Goal: Task Accomplishment & Management: Use online tool/utility

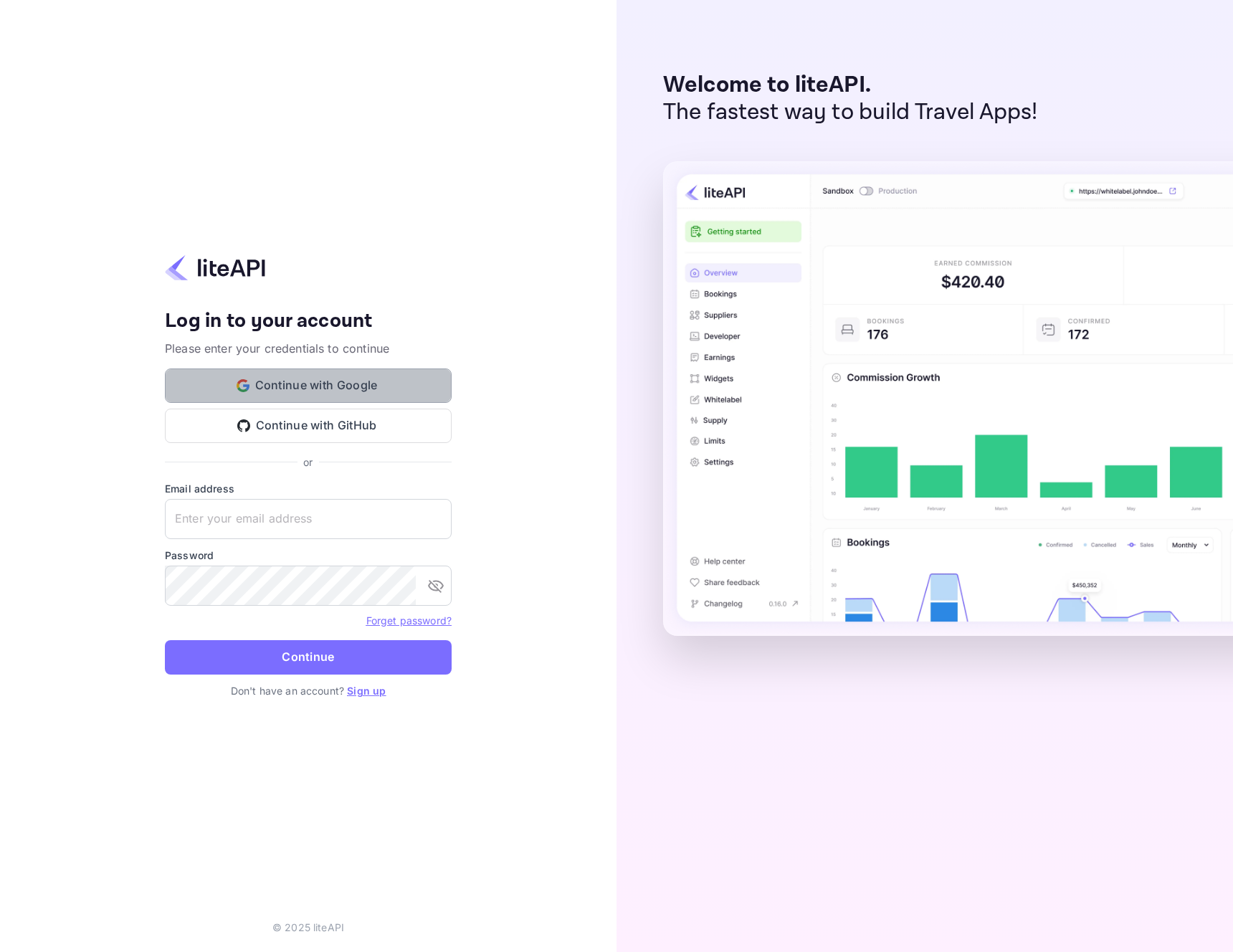
click at [338, 392] on button "Continue with Google" at bounding box center [308, 385] width 287 height 35
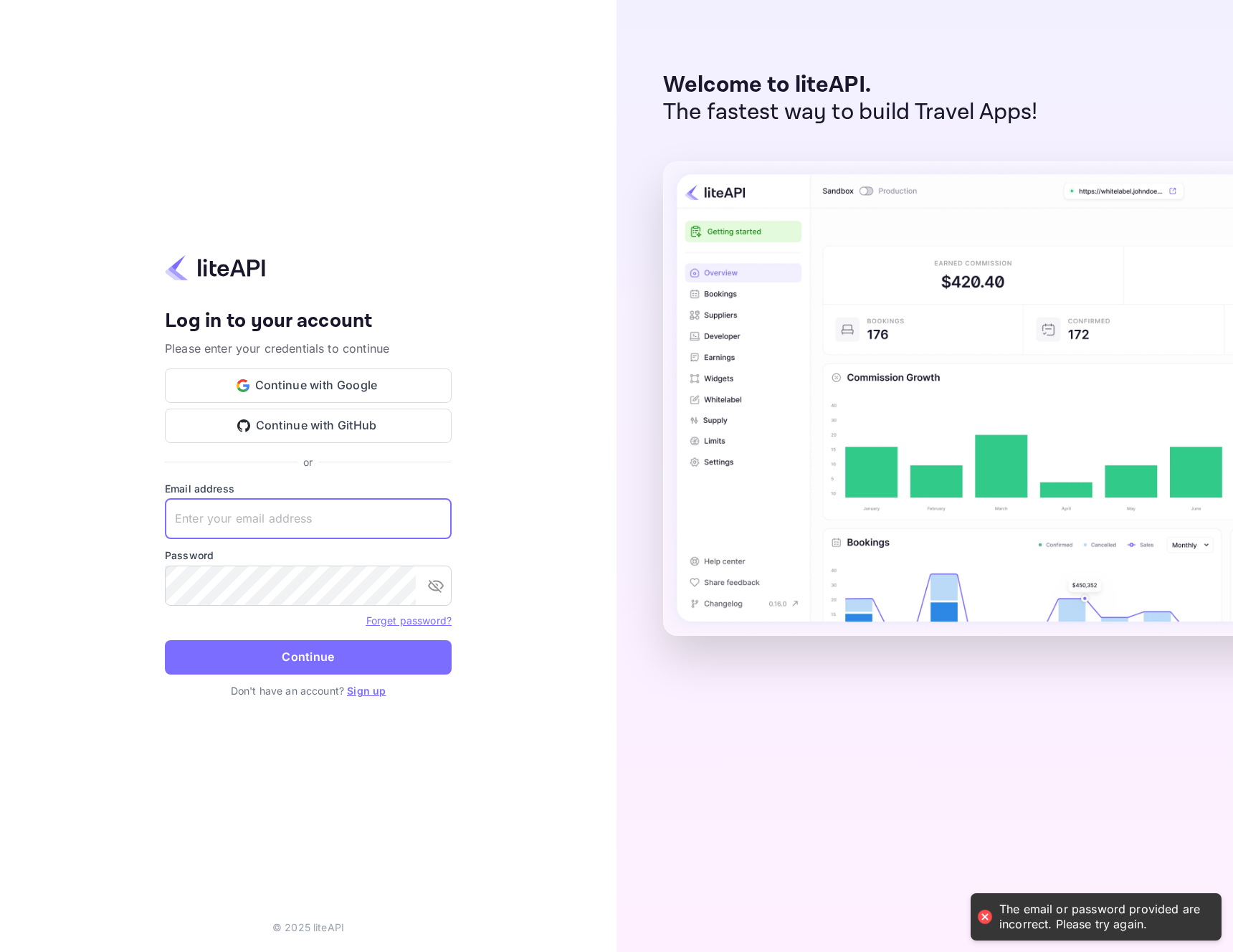
click at [302, 526] on input "text" at bounding box center [308, 519] width 287 height 40
type input "d"
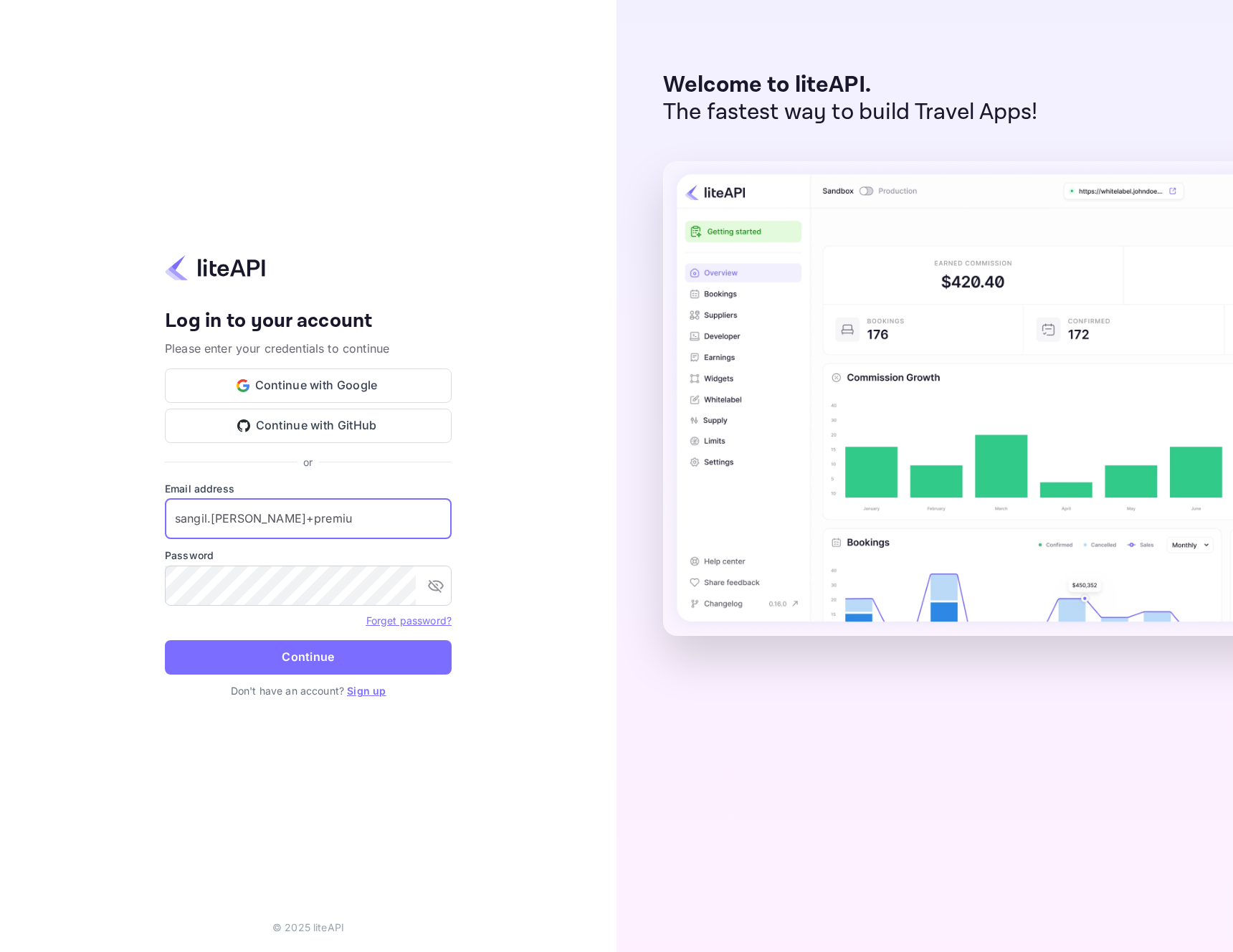
type input "sangil.jeong+premium"
paste input "sangil.jeong+premium"
type input "sangil.jeong+premium@docentpro.com"
click at [165, 640] on button "Continue" at bounding box center [308, 657] width 287 height 35
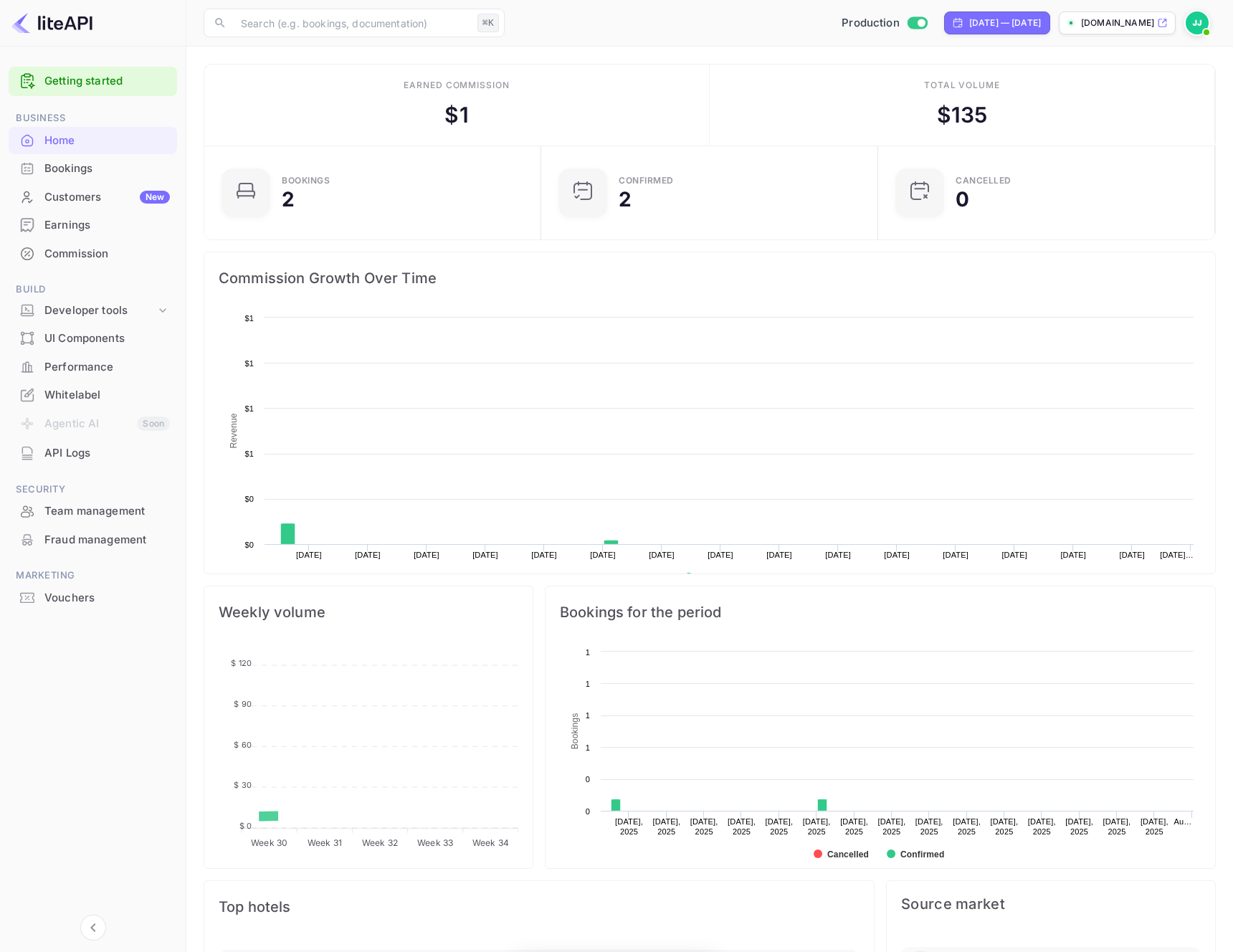
scroll to position [233, 328]
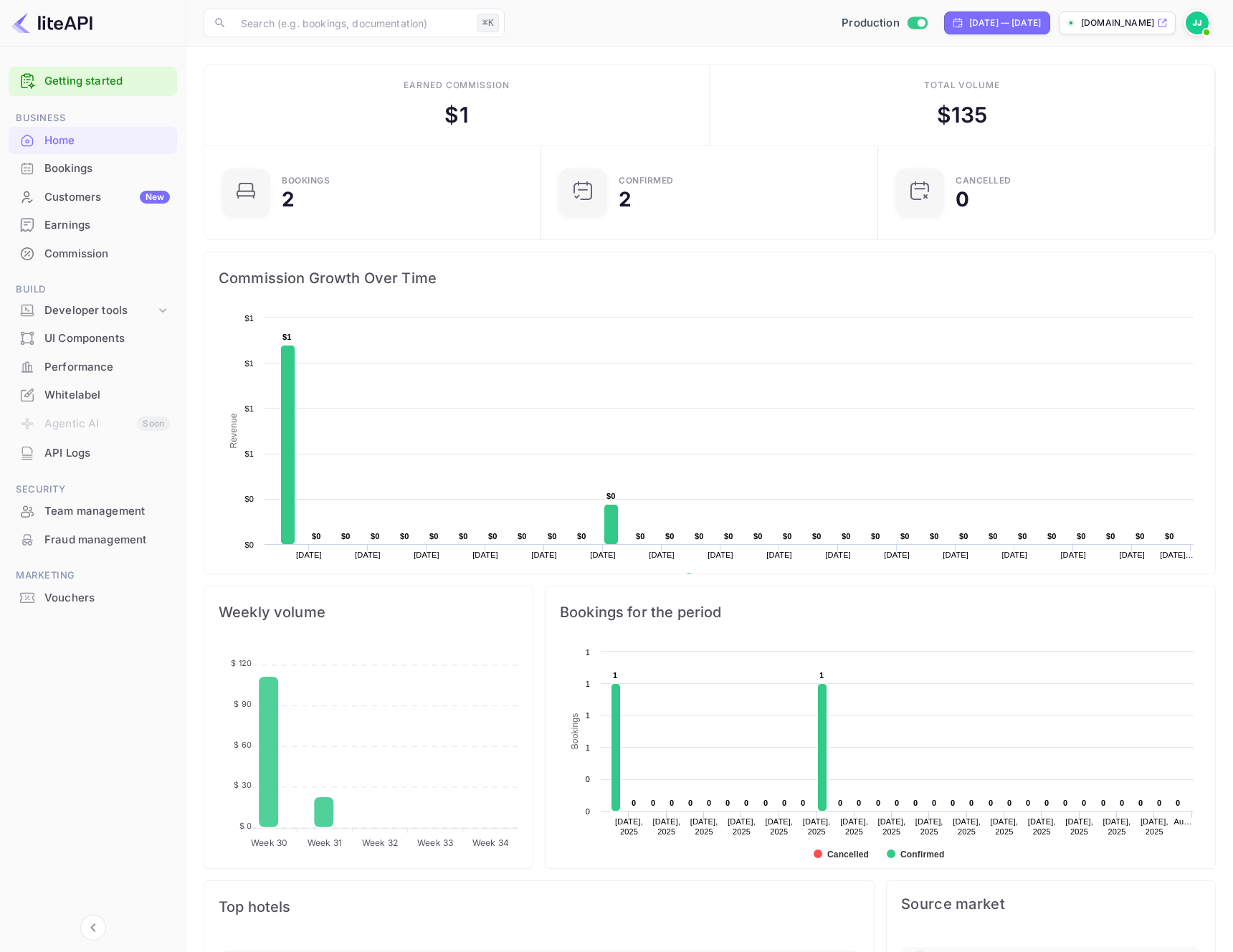
click at [87, 253] on div "Commission" at bounding box center [107, 254] width 126 height 16
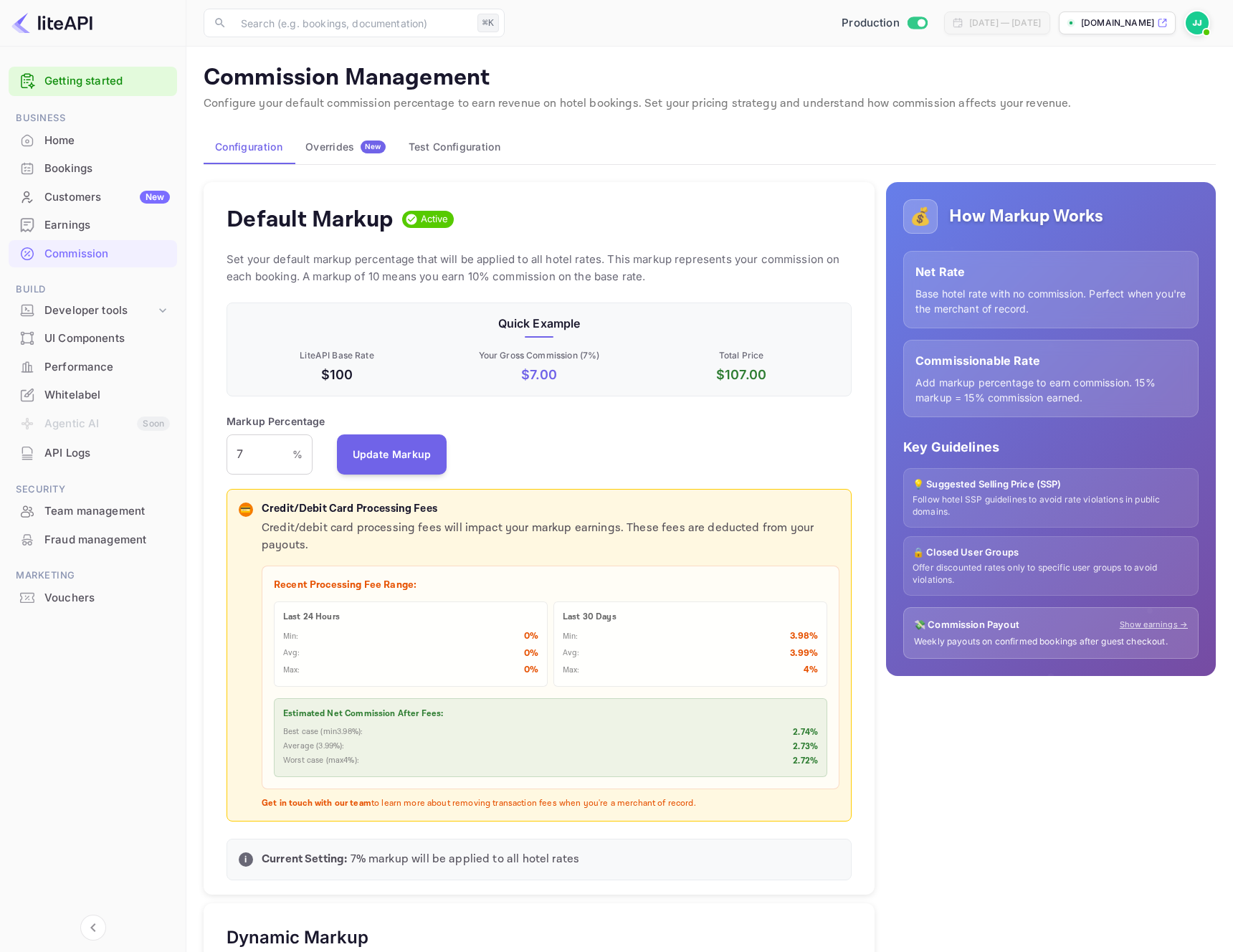
scroll to position [255, 625]
click at [91, 399] on div "Whitelabel" at bounding box center [107, 395] width 126 height 16
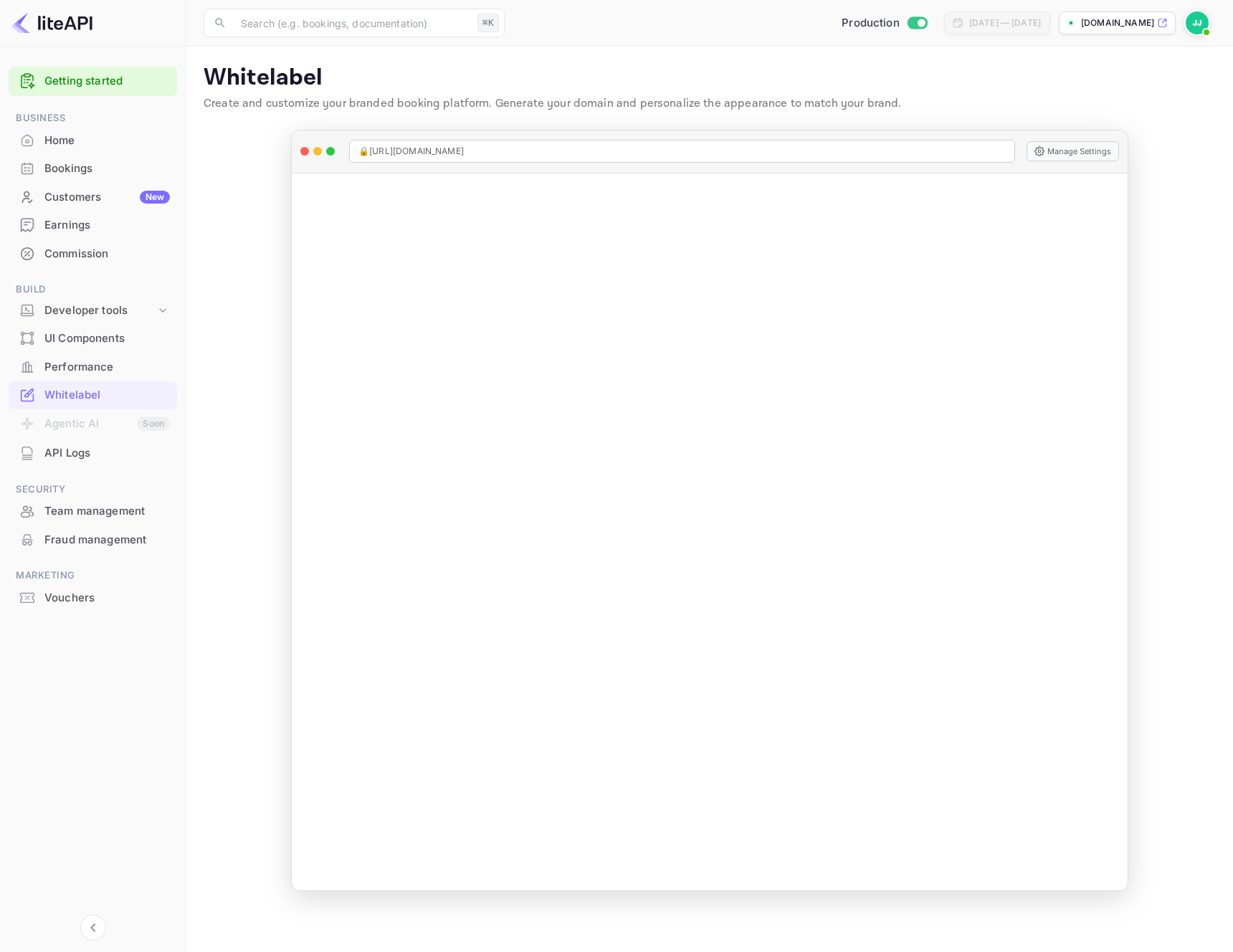
click at [84, 246] on div "Commission" at bounding box center [107, 254] width 126 height 16
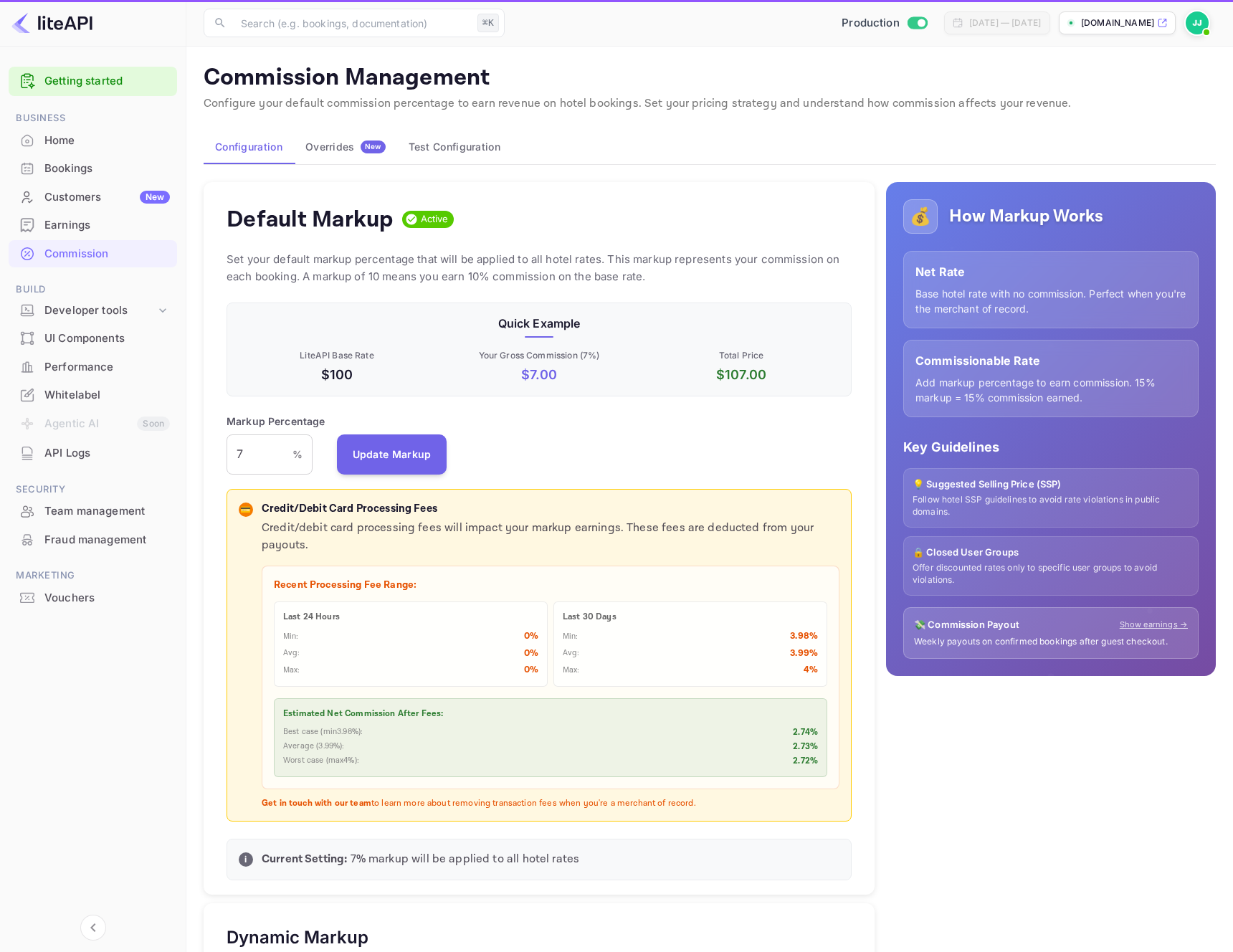
scroll to position [255, 625]
click at [89, 596] on div "Vouchers" at bounding box center [107, 598] width 126 height 16
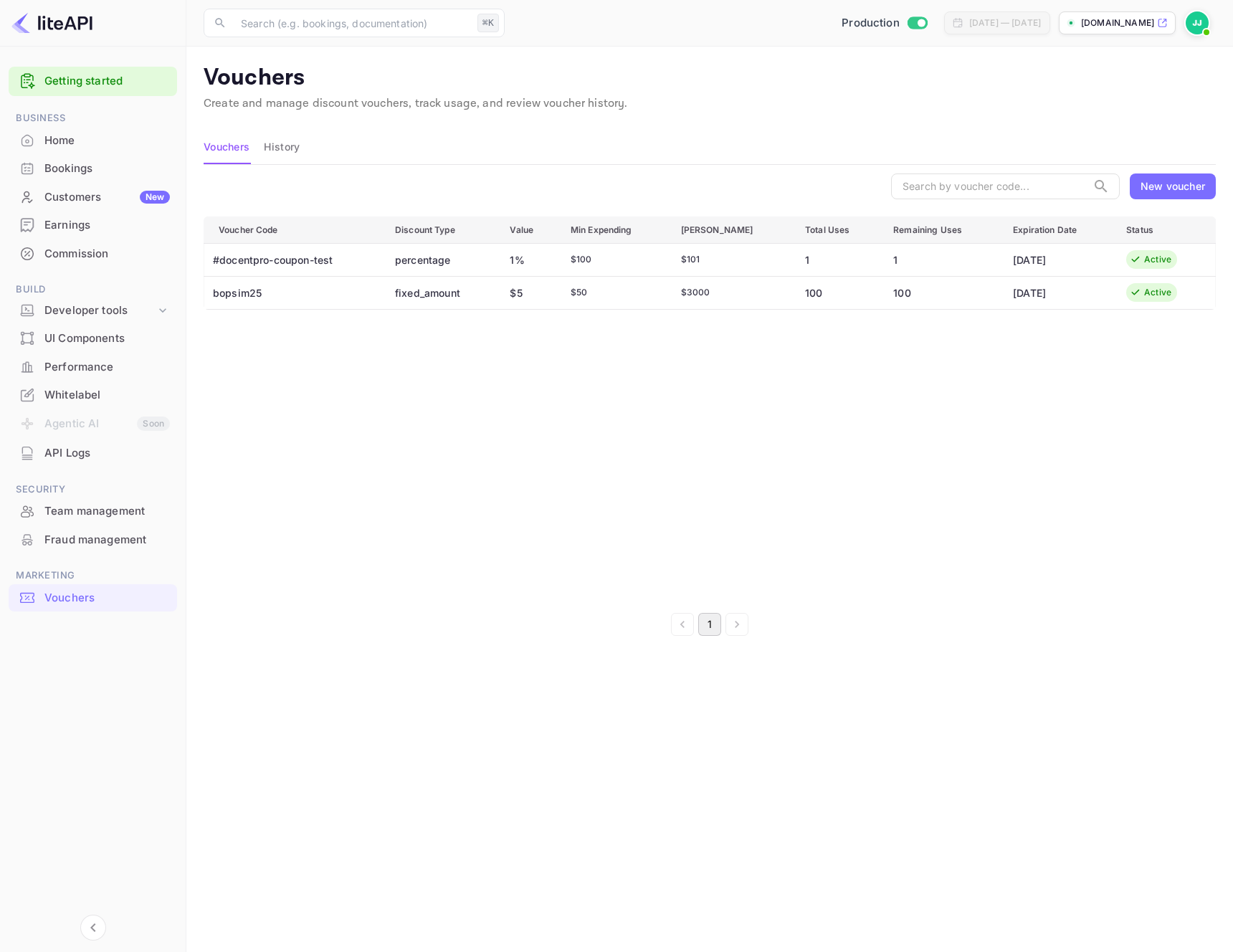
click at [264, 300] on td "bopsim25" at bounding box center [294, 292] width 180 height 33
click at [1162, 283] on div "Active" at bounding box center [1152, 292] width 51 height 18
click at [463, 296] on td "fixed_amount" at bounding box center [441, 292] width 115 height 33
click at [411, 292] on td "fixed_amount" at bounding box center [441, 292] width 115 height 33
click at [264, 290] on td "bopsim25" at bounding box center [294, 292] width 180 height 33
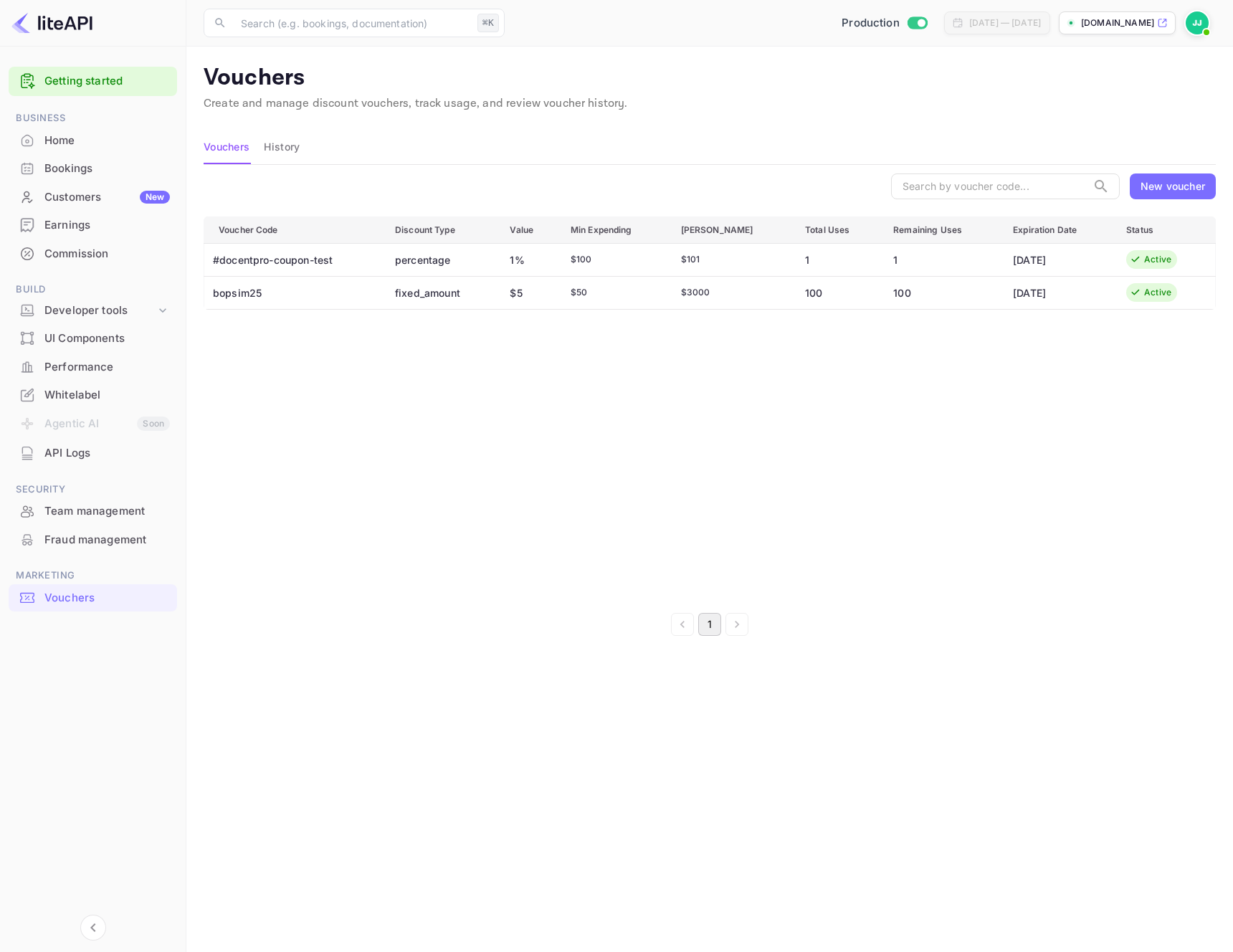
click at [264, 290] on td "bopsim25" at bounding box center [294, 292] width 180 height 33
click at [466, 301] on td "fixed_amount" at bounding box center [441, 292] width 115 height 33
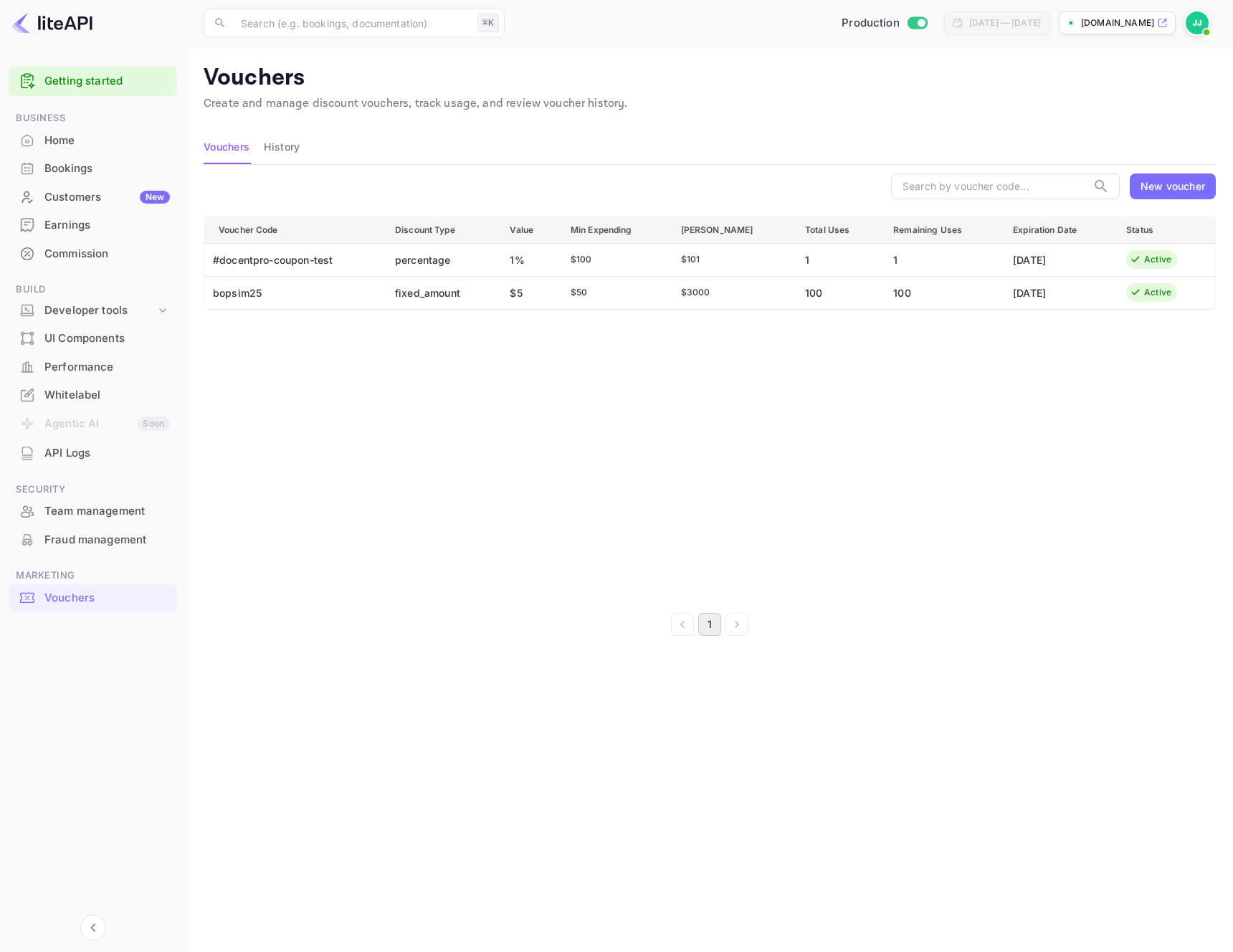
click at [726, 288] on div "$ 3000" at bounding box center [732, 292] width 101 height 13
click at [1029, 290] on td "[DATE]" at bounding box center [1058, 292] width 114 height 33
click at [1153, 188] on div "New voucher" at bounding box center [1173, 186] width 64 height 15
click at [223, 295] on td "bopsim25" at bounding box center [294, 292] width 180 height 33
click at [284, 159] on button "History" at bounding box center [282, 147] width 36 height 35
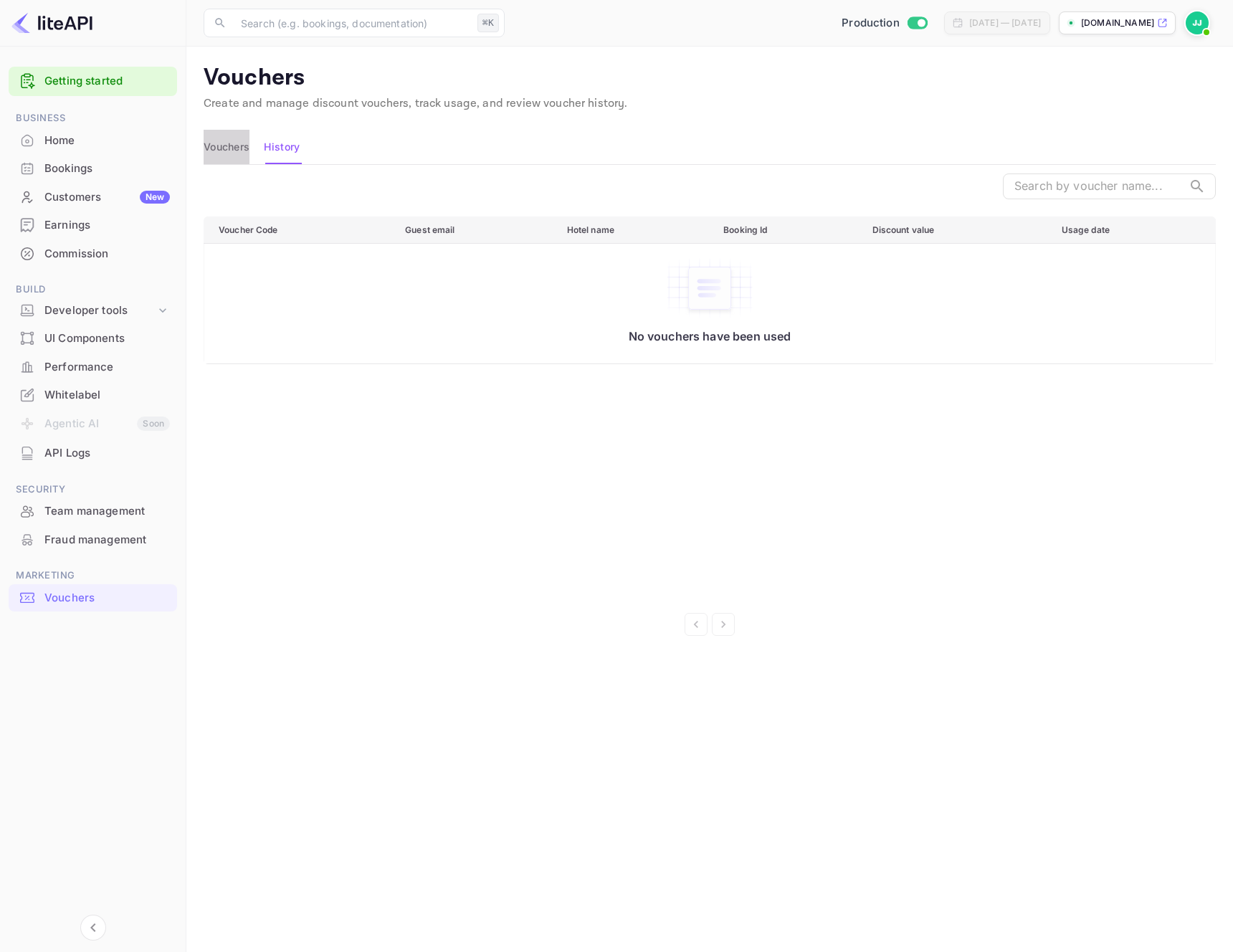
click at [218, 142] on button "Vouchers" at bounding box center [226, 147] width 46 height 35
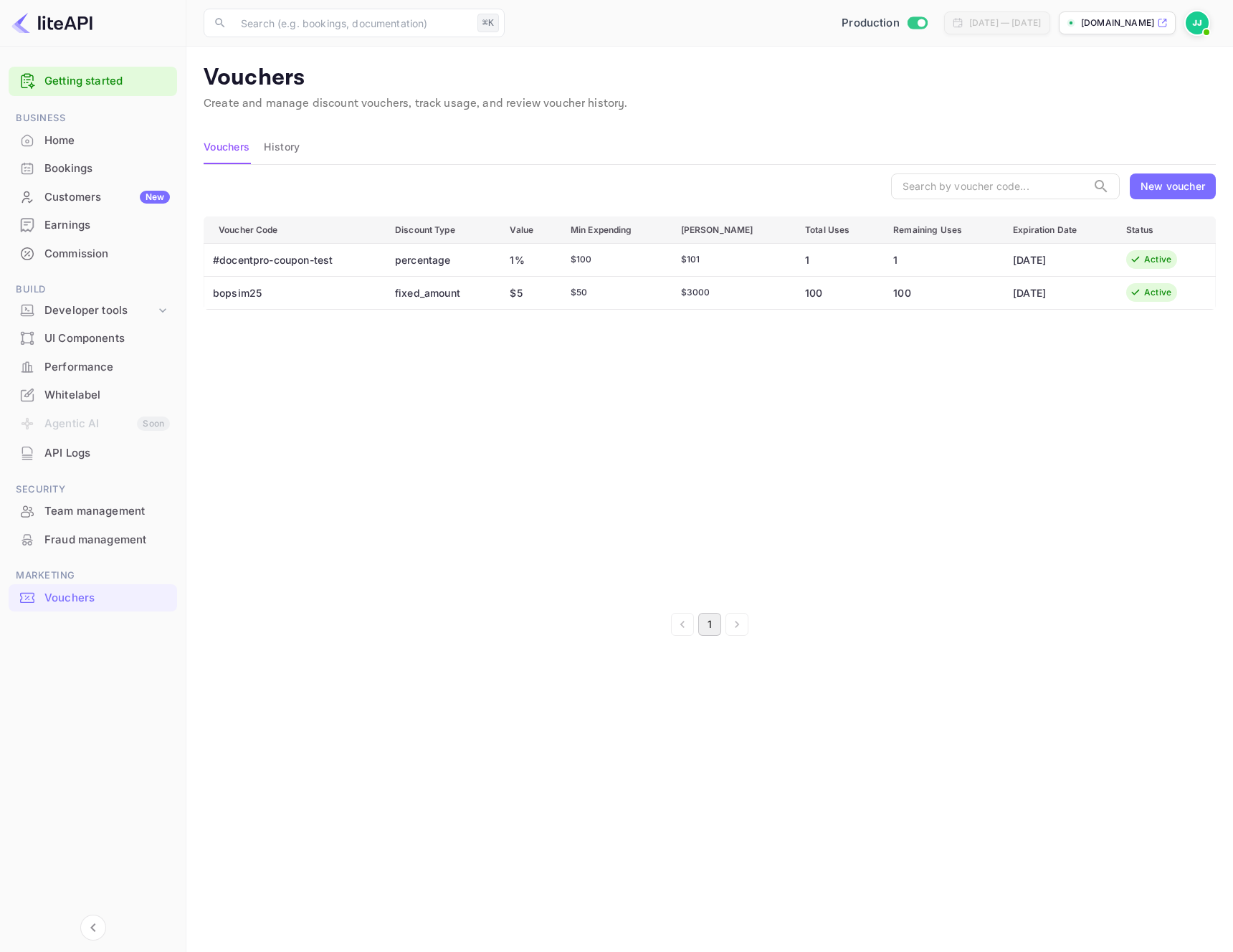
click at [442, 339] on div "Voucher Code Discount Type Value Min Expending Max Amount Total Uses Remaining …" at bounding box center [709, 407] width 1012 height 382
click at [223, 295] on td "bopsim25" at bounding box center [294, 292] width 180 height 33
copy td "bopsim25"
click at [1172, 200] on div "​ New voucher Voucher Code Discount Type Value Min Expending Max Amount Total U…" at bounding box center [709, 404] width 1012 height 479
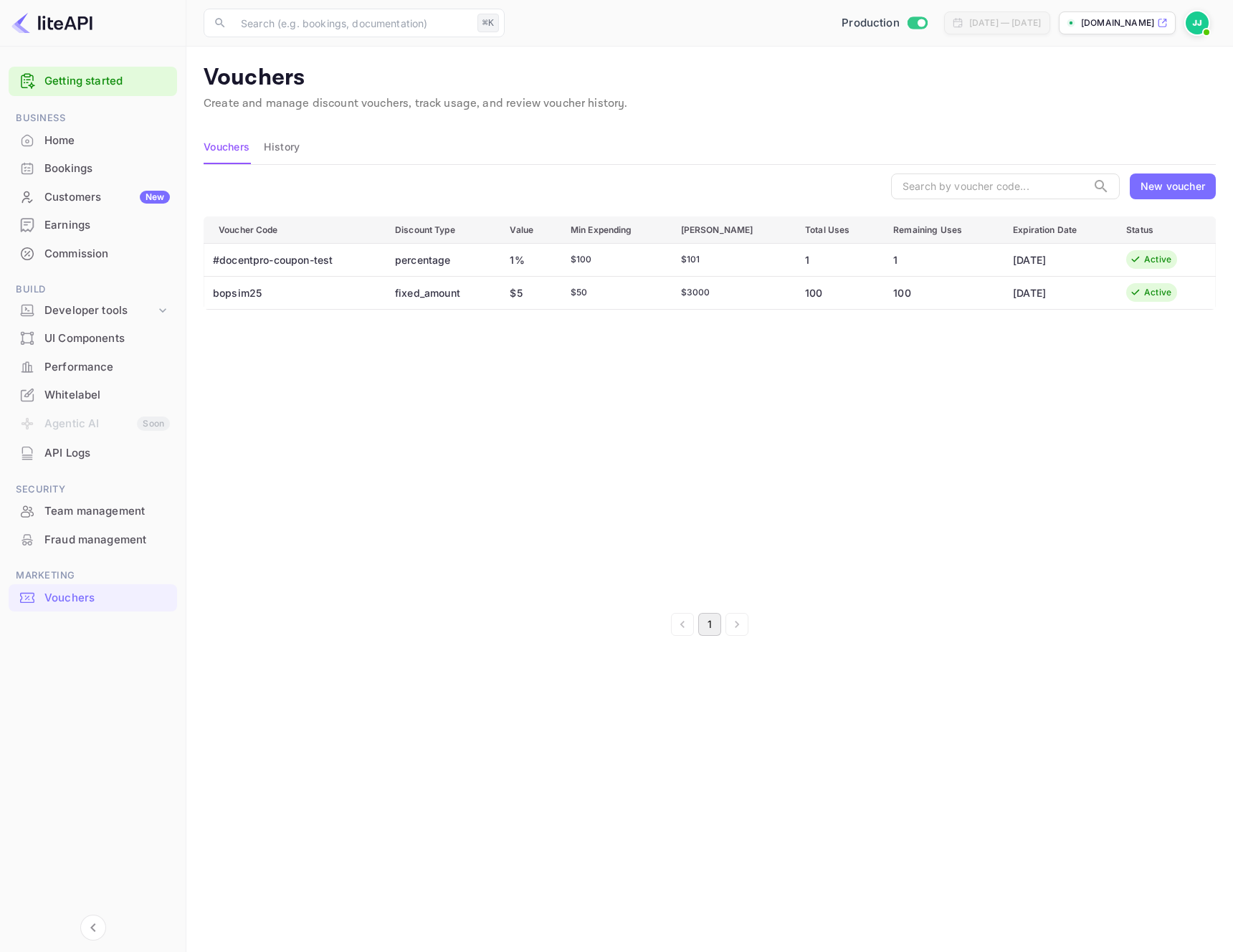
click at [1172, 195] on div "New voucher" at bounding box center [1173, 186] width 86 height 26
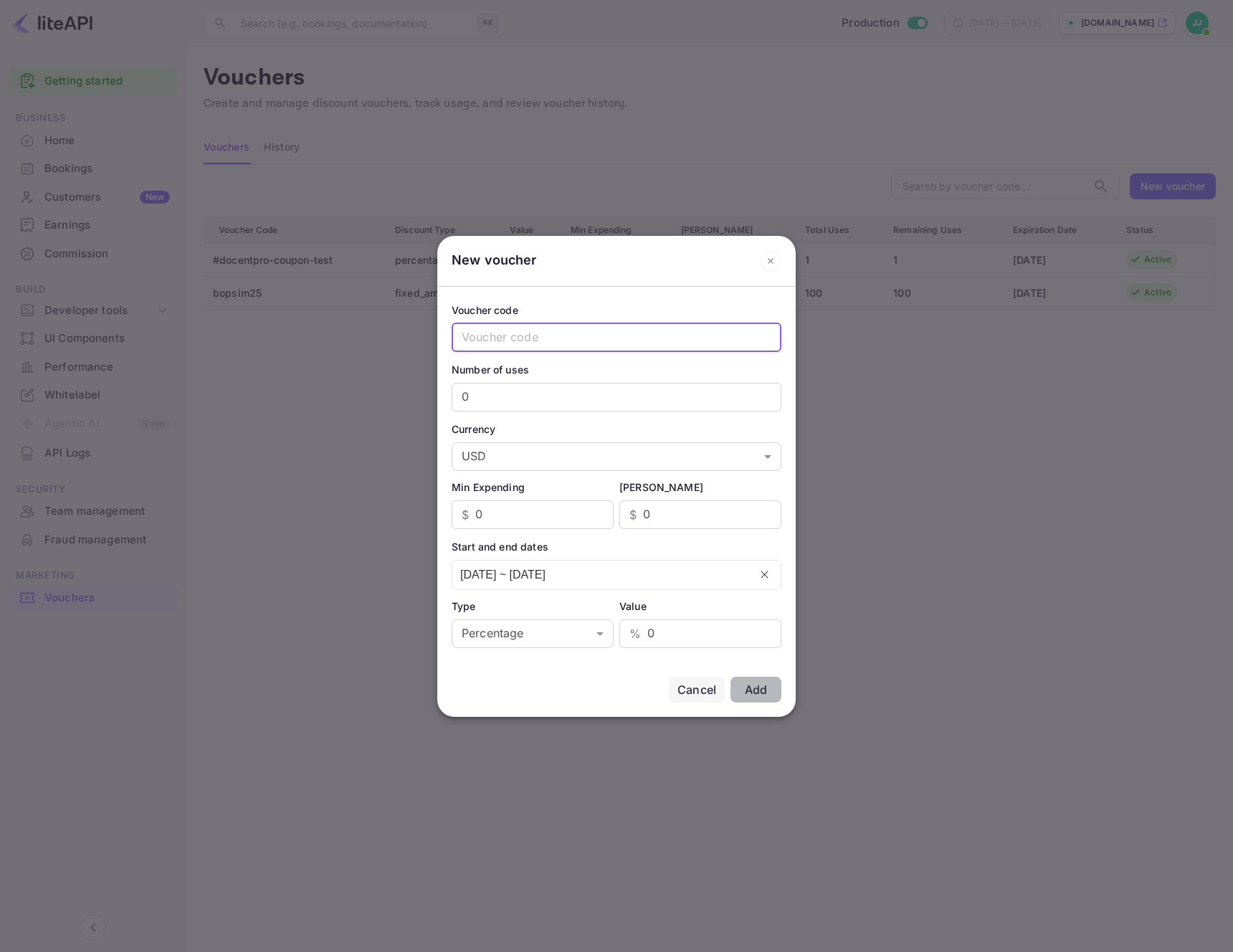
click at [493, 344] on input "text" at bounding box center [617, 337] width 330 height 28
paste input "bopsim25"
type input "bopsim2025"
click at [629, 387] on input "0" at bounding box center [617, 397] width 330 height 28
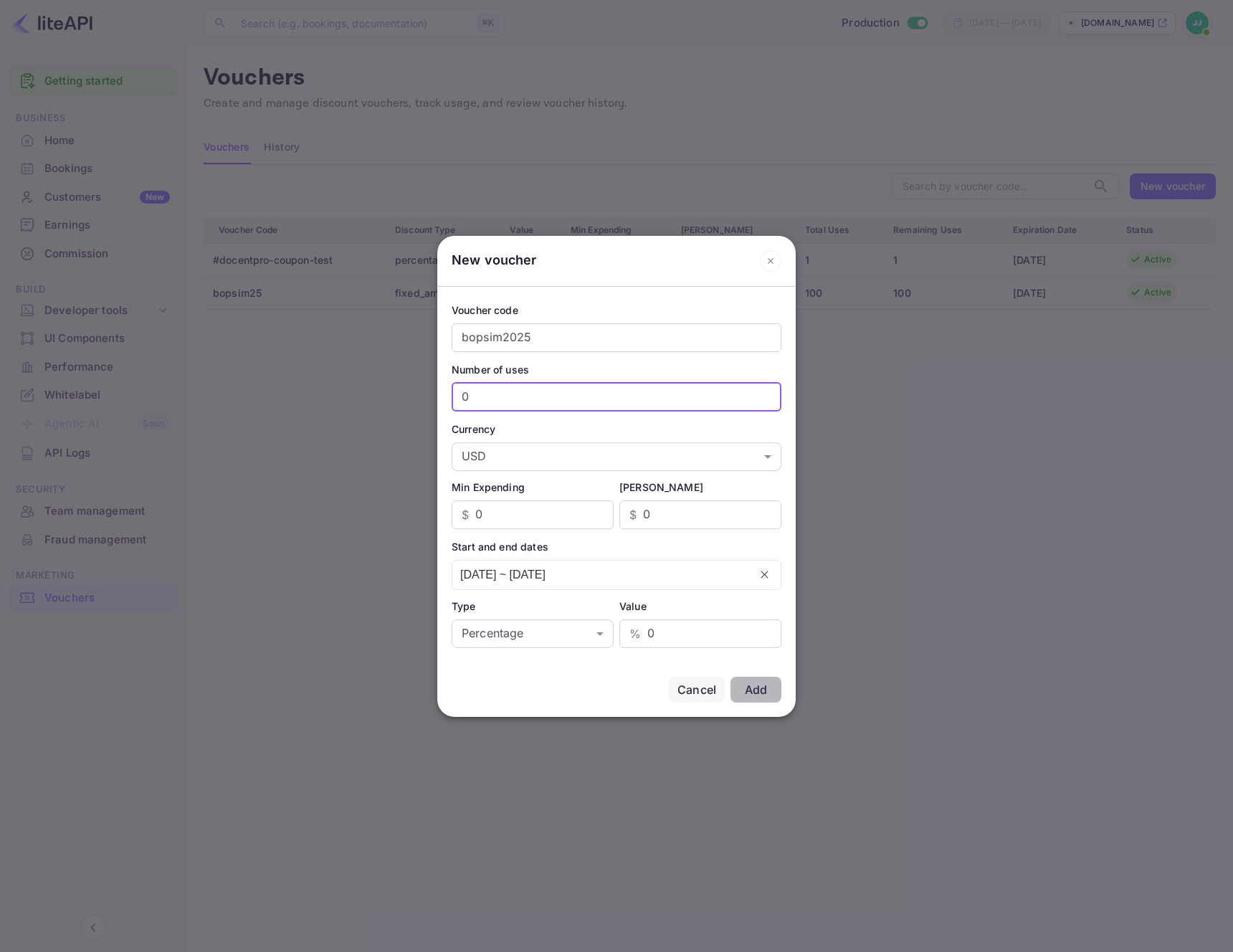
click at [629, 387] on input "0" at bounding box center [617, 397] width 330 height 28
drag, startPoint x: 651, startPoint y: 265, endPoint x: 793, endPoint y: 289, distance: 144.0
click at [793, 289] on div "New voucher Voucher code bopsim2025 ​ Number of uses 0 ​ Currency USD USD ​ Min…" at bounding box center [616, 476] width 358 height 481
click at [617, 356] on div "Voucher code bopsim2025 ​ Number of uses 0 ​ Currency USD USD ​ Min Expending $…" at bounding box center [616, 475] width 358 height 376
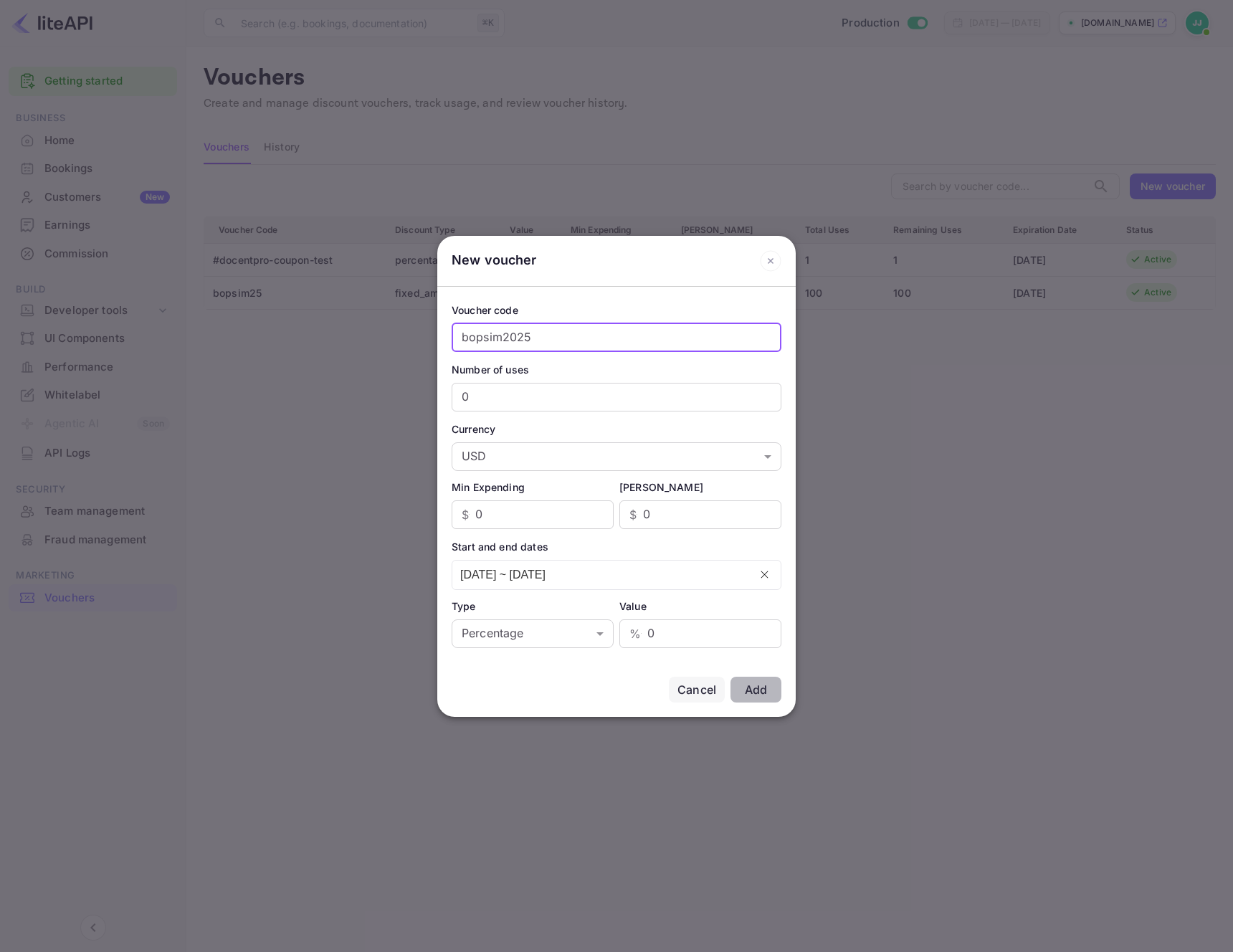
click at [635, 334] on input "bopsim2025" at bounding box center [617, 337] width 330 height 28
click at [768, 263] on icon at bounding box center [771, 261] width 21 height 21
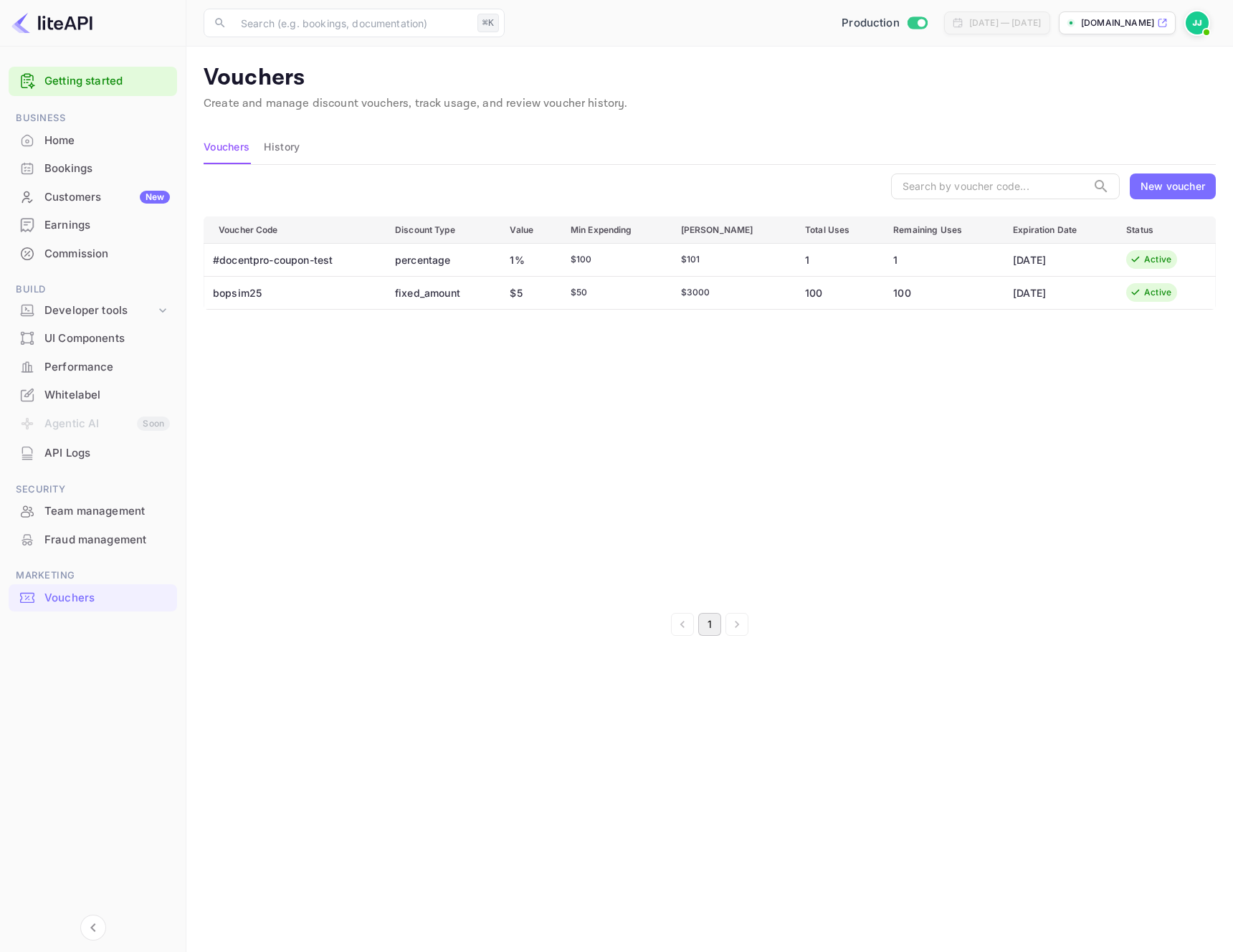
click at [1001, 285] on td "[DATE]" at bounding box center [1058, 292] width 114 height 33
click at [1062, 297] on td "[DATE]" at bounding box center [1058, 292] width 114 height 33
click at [1164, 293] on div "Active" at bounding box center [1158, 292] width 28 height 13
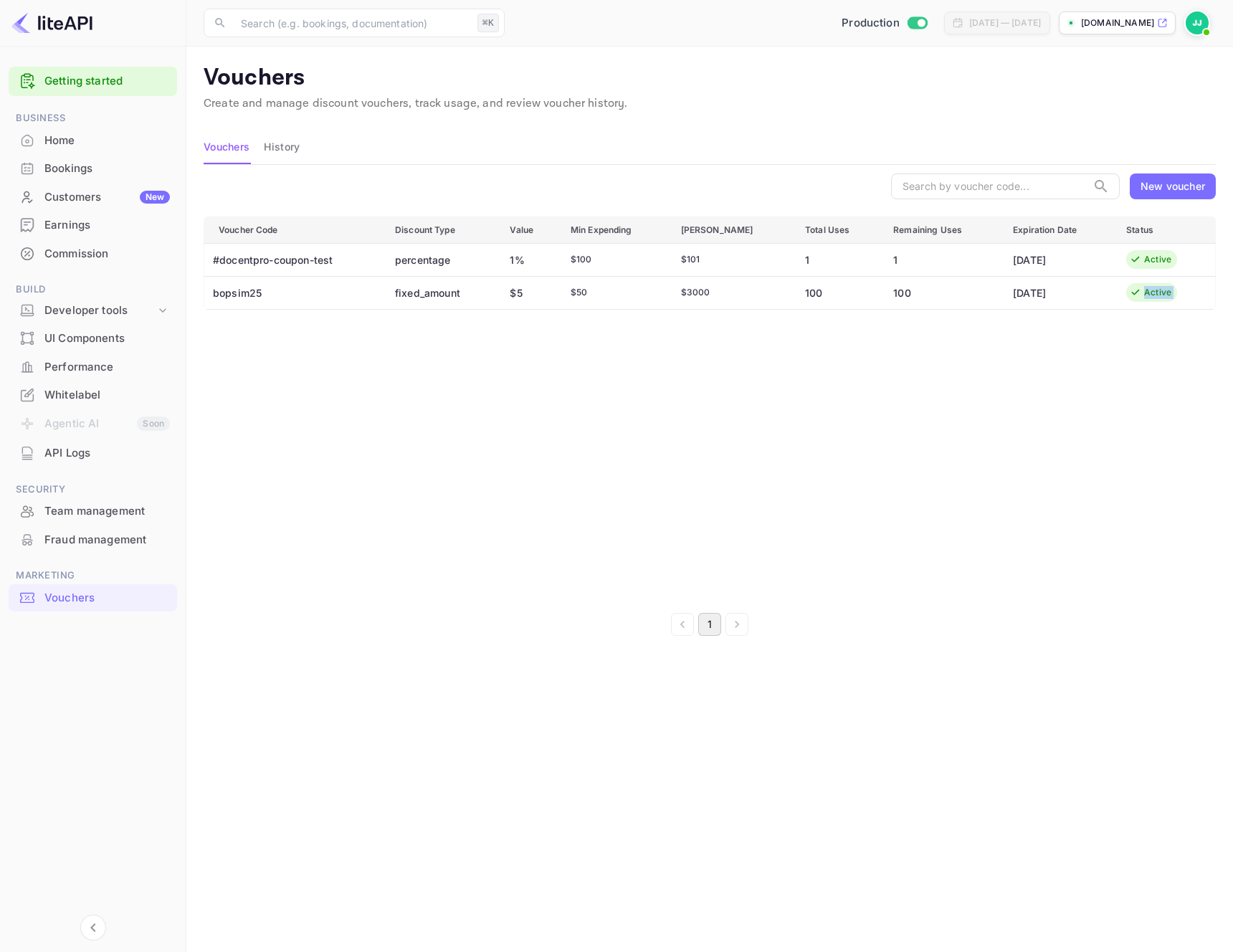
click at [1164, 293] on div "Active" at bounding box center [1158, 292] width 28 height 13
click at [1120, 292] on td "Active" at bounding box center [1165, 292] width 101 height 33
click at [1177, 188] on div "New voucher" at bounding box center [1173, 186] width 64 height 15
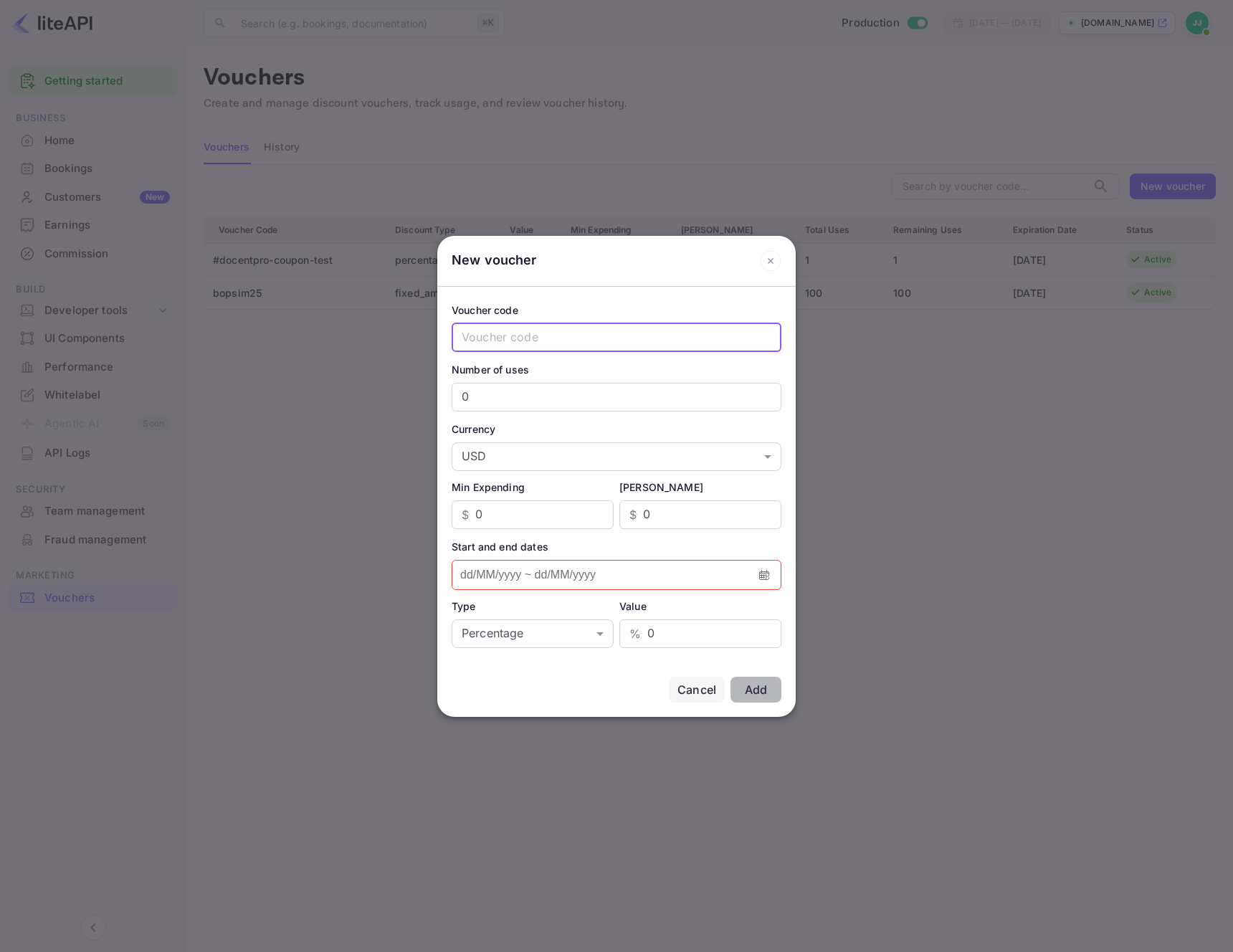
click at [529, 330] on input "text" at bounding box center [617, 337] width 330 height 28
type input "\"
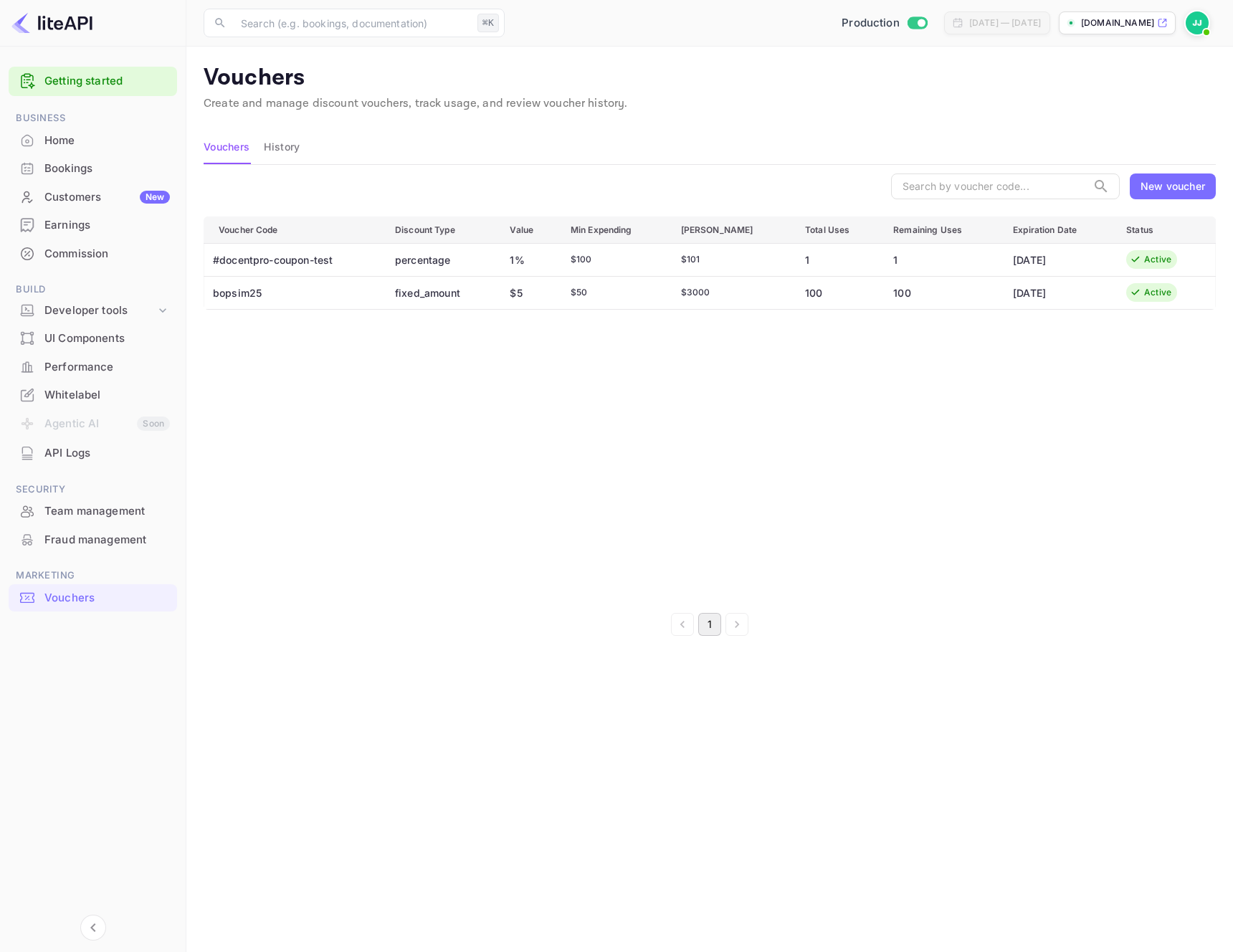
click at [1159, 193] on div "New voucher" at bounding box center [1173, 186] width 64 height 15
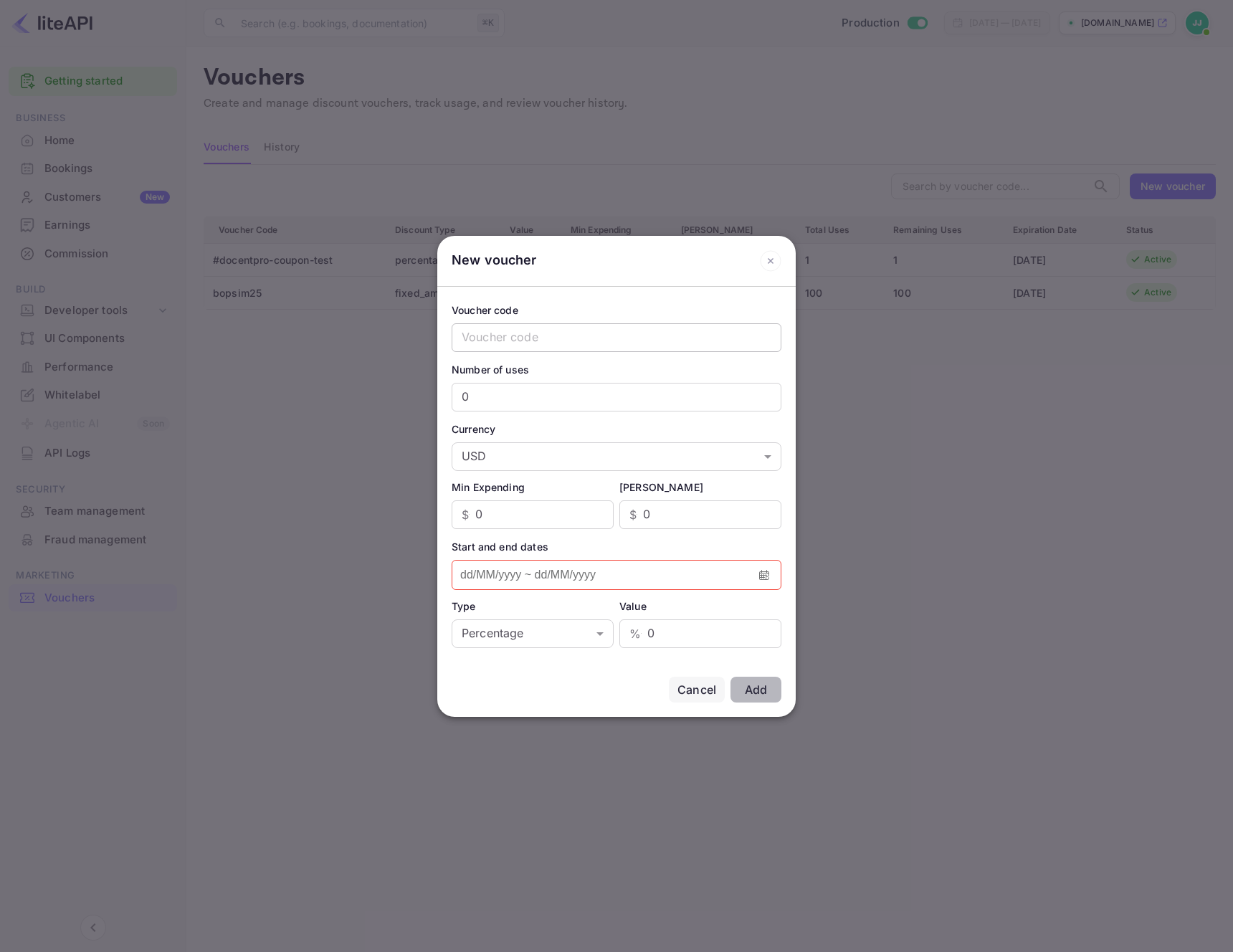
click at [642, 341] on input "text" at bounding box center [617, 337] width 330 height 28
click at [622, 404] on input "0" at bounding box center [617, 397] width 330 height 28
type input "100"
click at [610, 465] on body "Getting started Business Home Bookings Customers New Earnings Commission Build …" at bounding box center [616, 476] width 1233 height 952
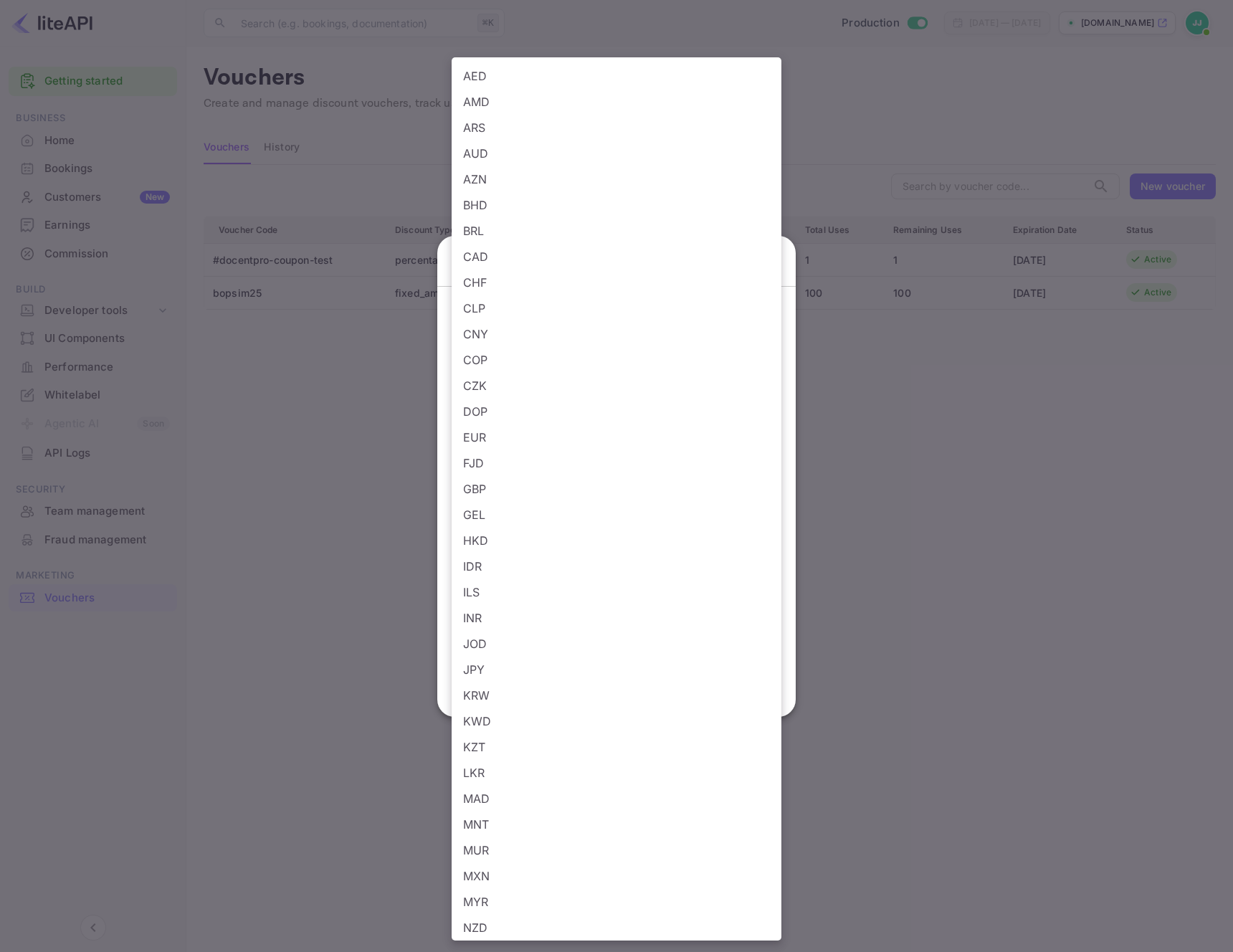
scroll to position [439, 0]
click at [997, 454] on div at bounding box center [616, 476] width 1233 height 952
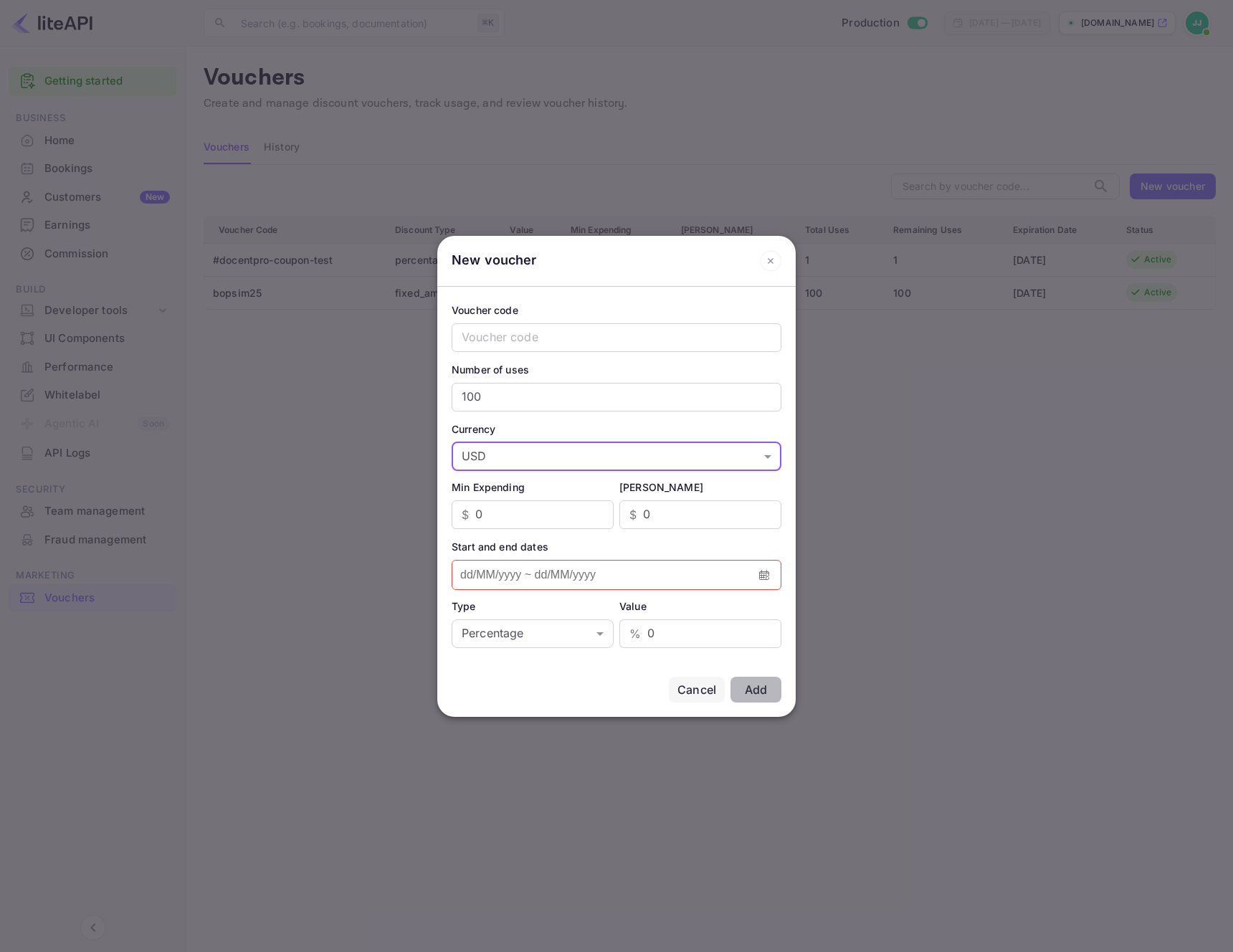
click at [770, 257] on icon at bounding box center [771, 261] width 21 height 21
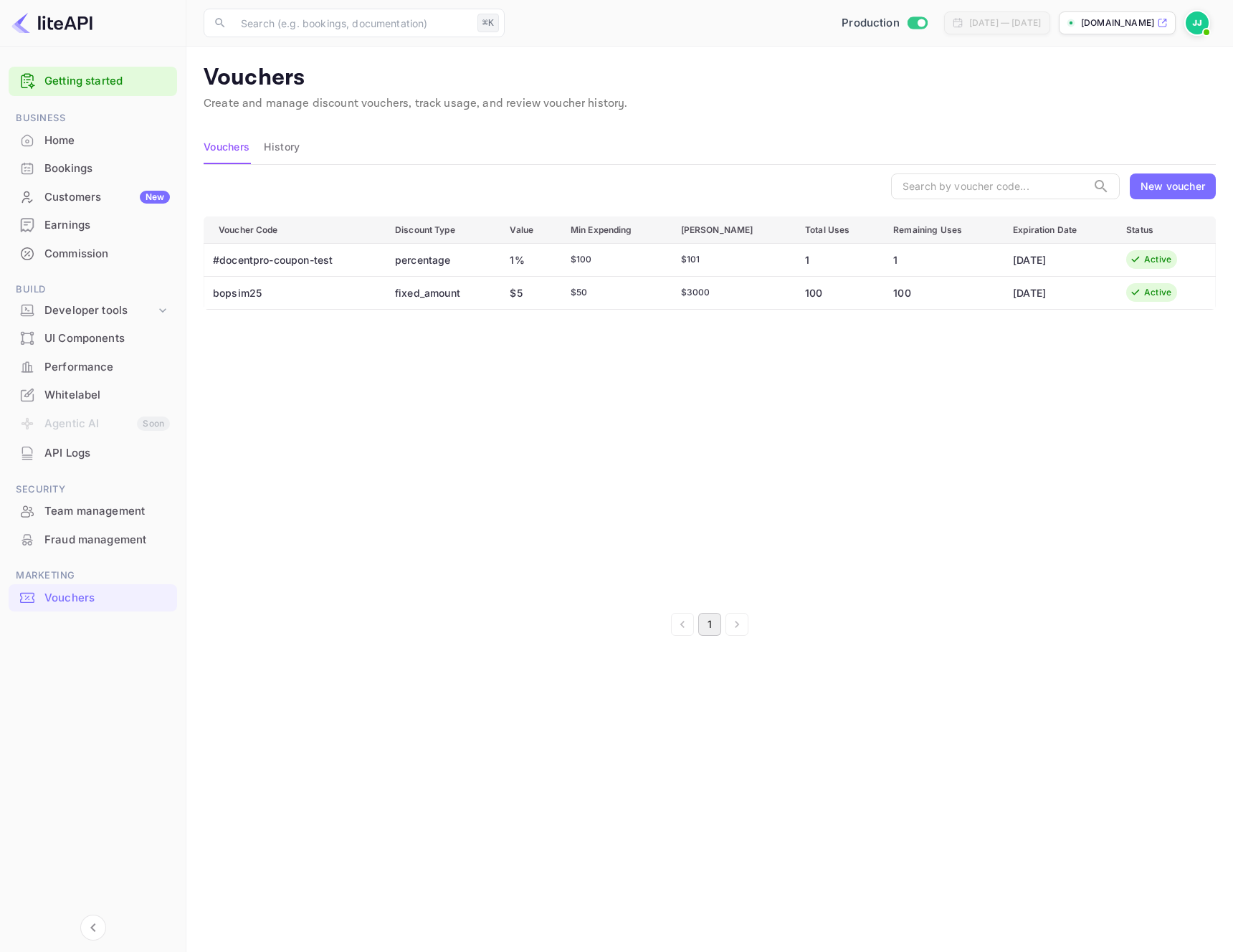
click at [1196, 183] on div "New voucher" at bounding box center [1173, 186] width 64 height 15
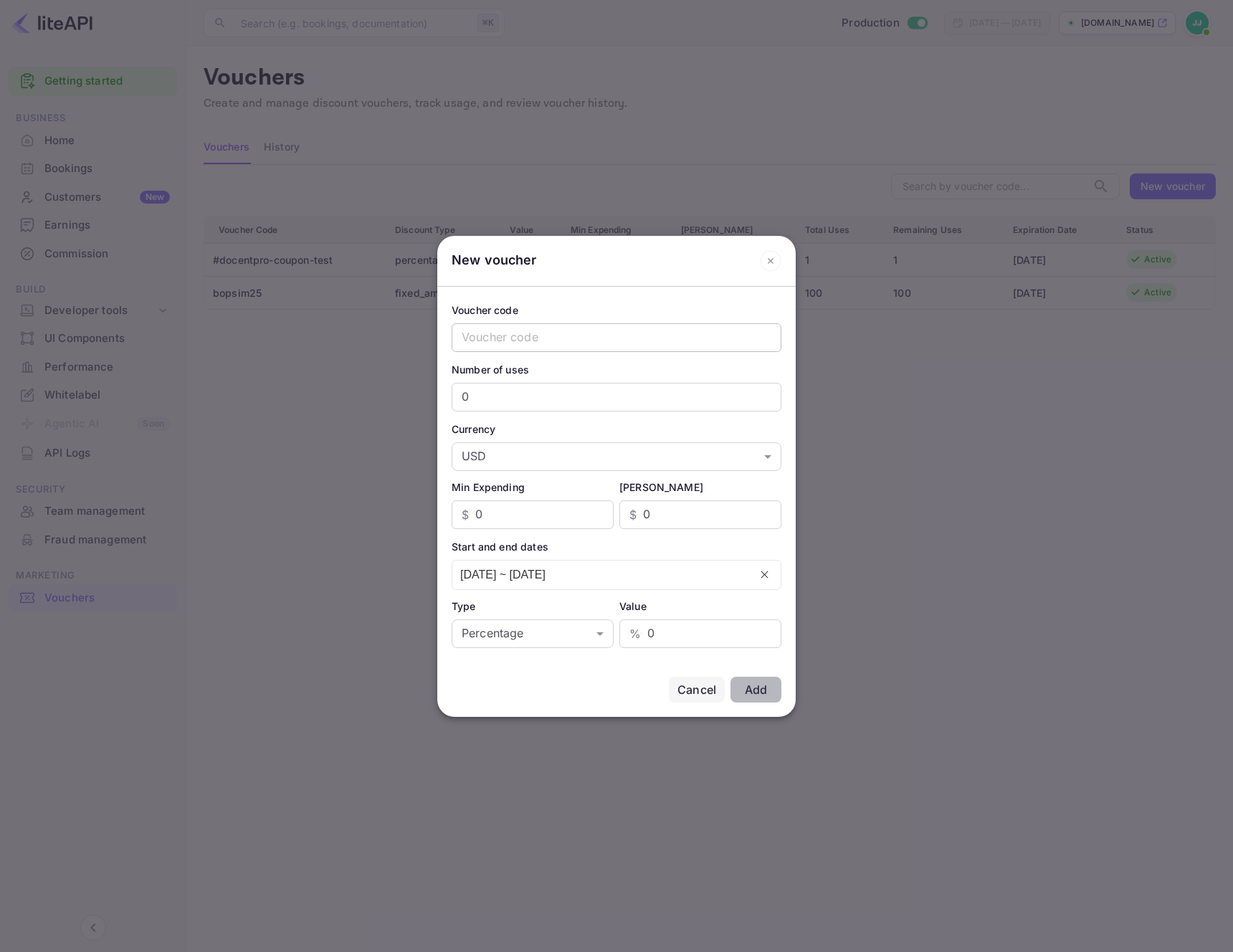
click at [526, 323] on input "text" at bounding box center [617, 337] width 330 height 28
type input "s"
type input "bopsim2025"
click at [547, 404] on input "0" at bounding box center [617, 397] width 330 height 28
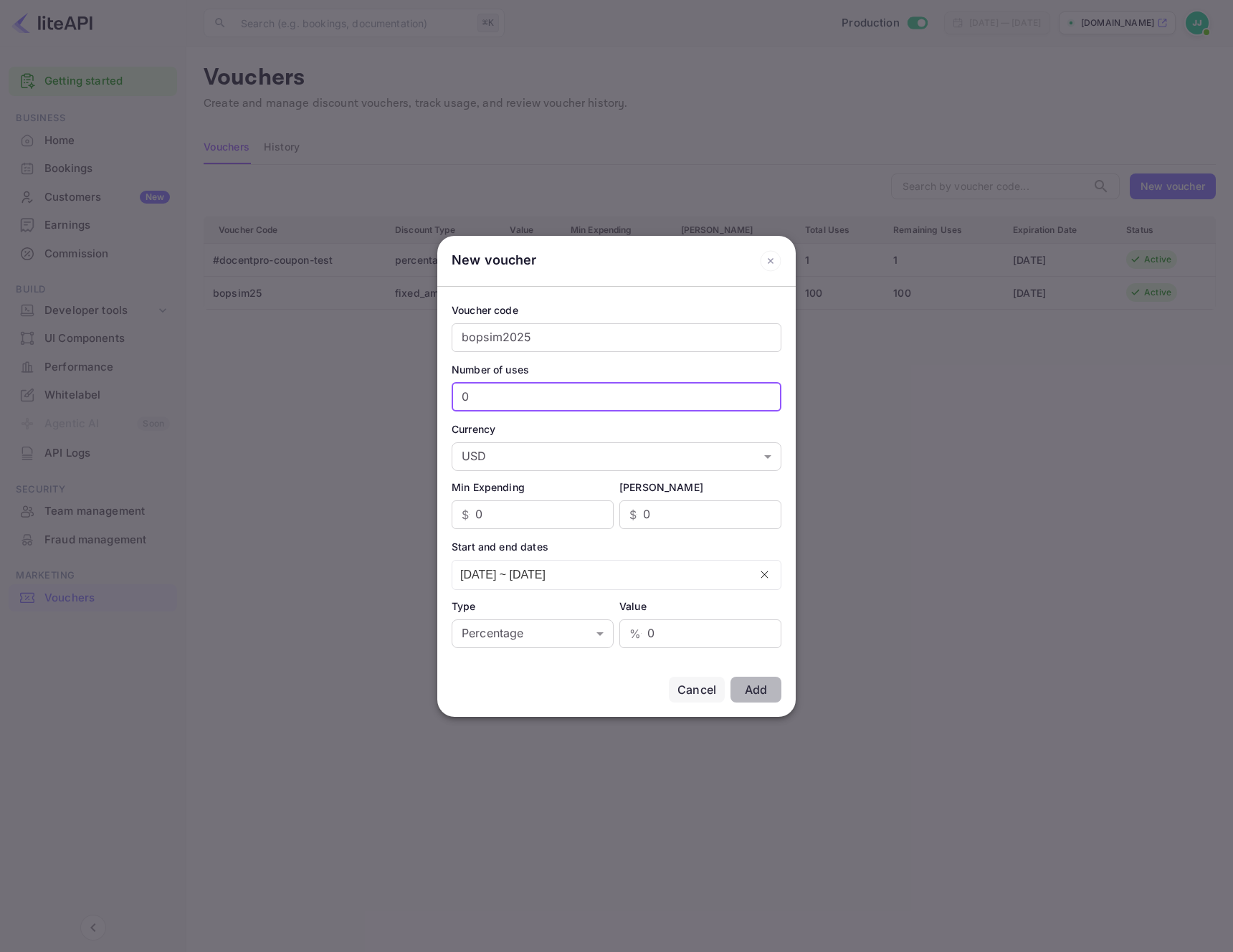
click at [547, 404] on input "0" at bounding box center [617, 397] width 330 height 28
type input "100"
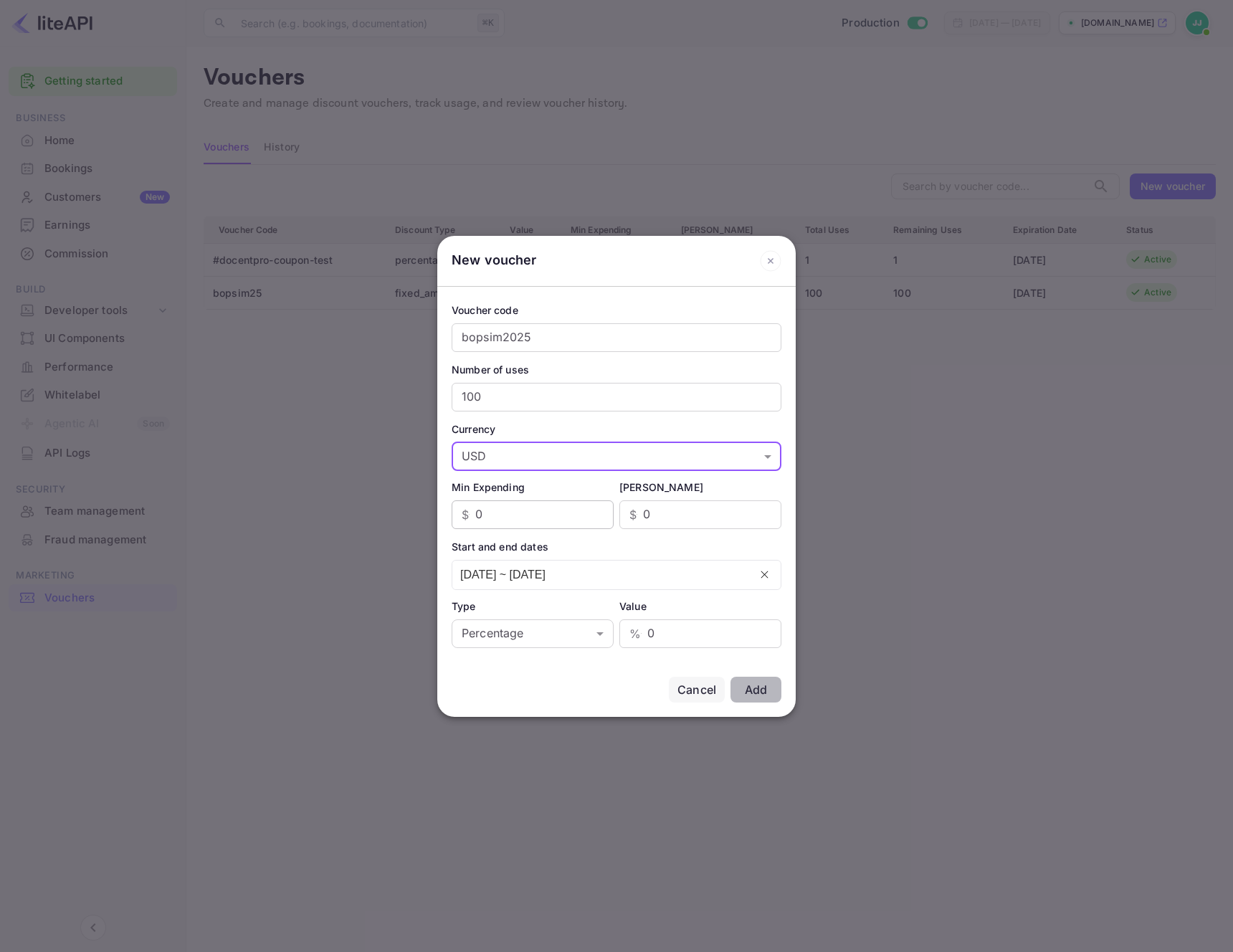
click at [532, 509] on input "0" at bounding box center [545, 514] width 138 height 28
type input "50"
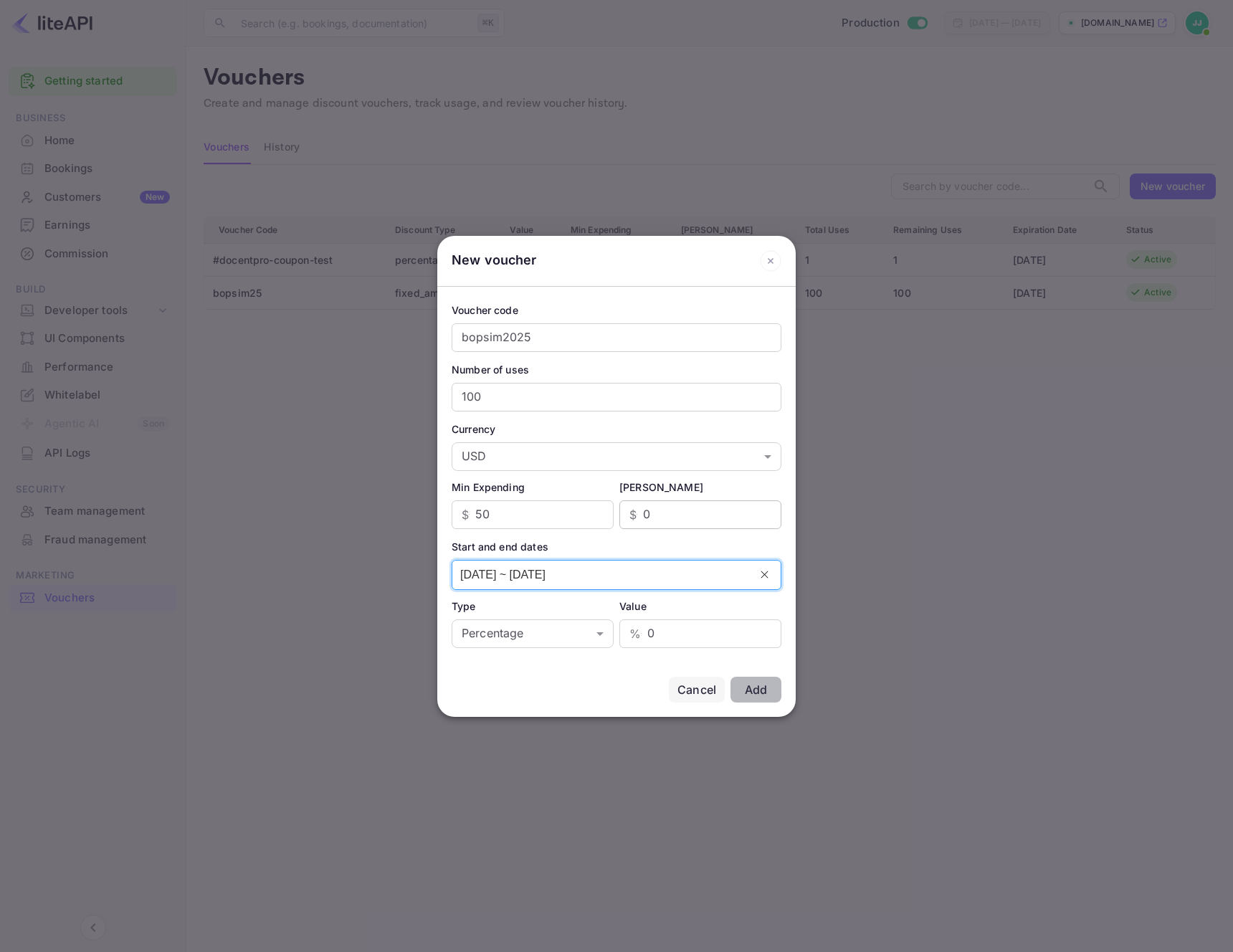
click at [648, 502] on input "0" at bounding box center [712, 514] width 138 height 28
type input "1"
type input "5"
type input "10000"
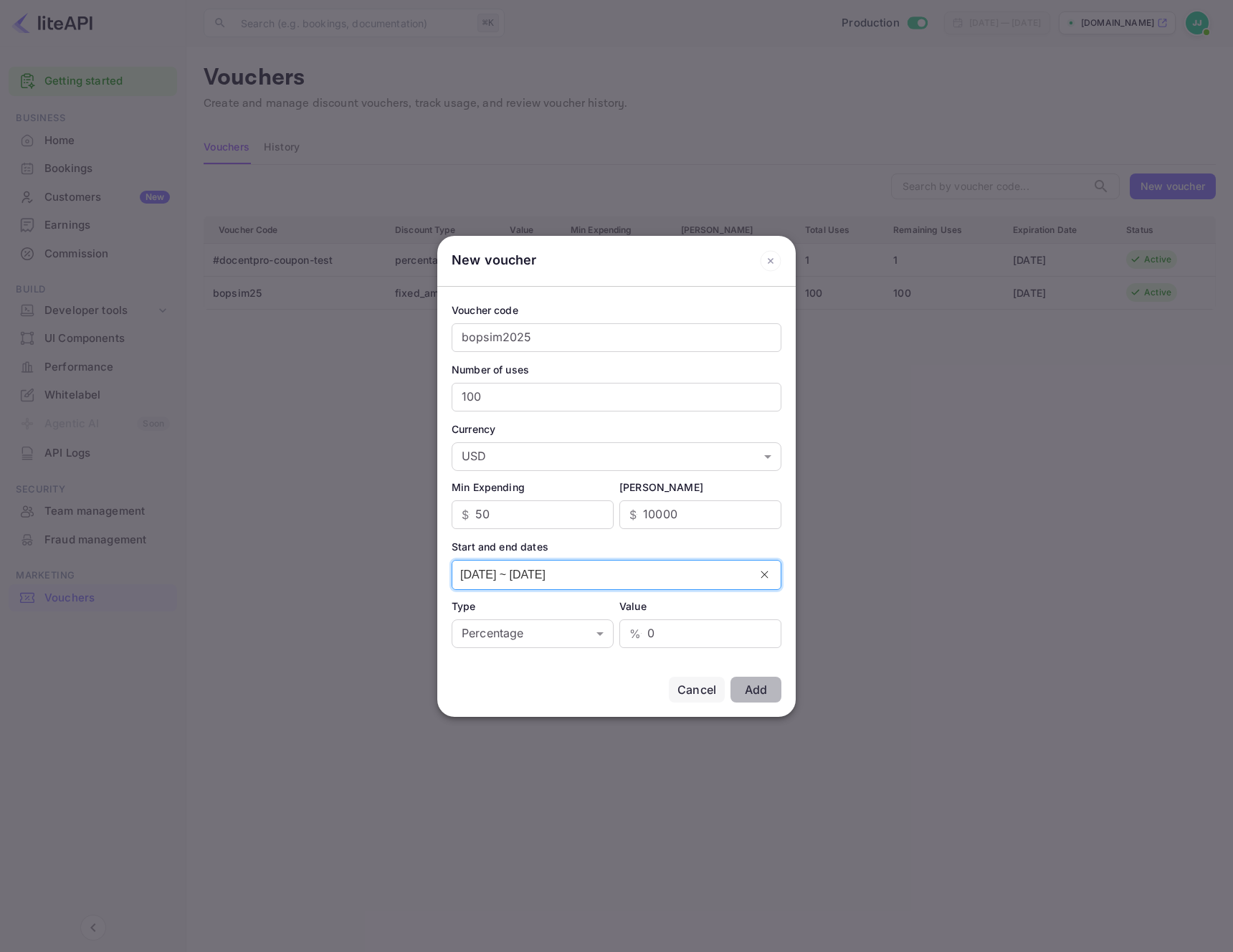
click at [655, 590] on div "Voucher code bopsim2025 ​ Number of uses 100 ​ Currency USD USD ​ Min Expending…" at bounding box center [616, 475] width 358 height 376
click at [590, 585] on input "[DATE] ~ [DATE]" at bounding box center [601, 575] width 297 height 28
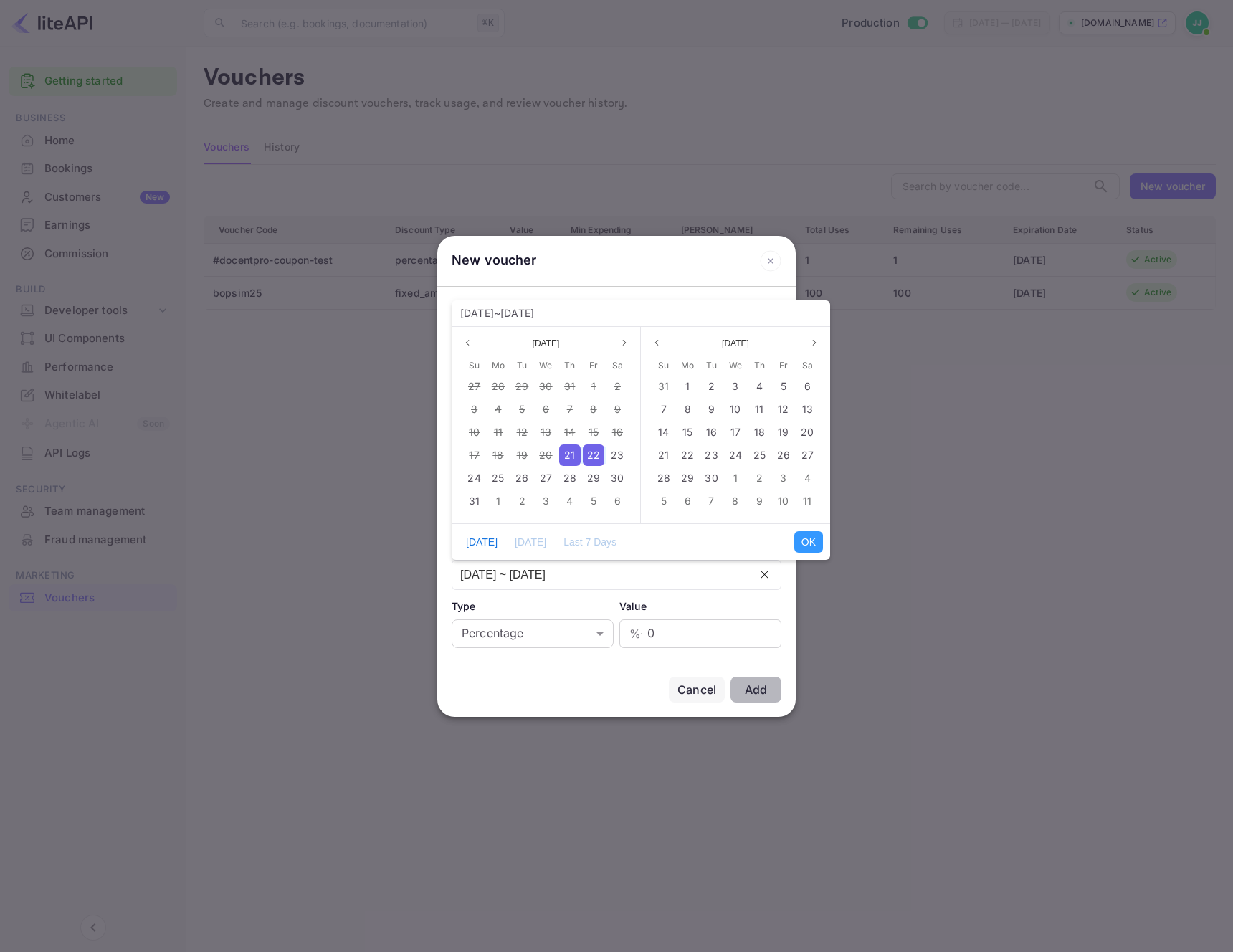
click at [574, 456] on span "21" at bounding box center [569, 455] width 11 height 12
click at [816, 343] on icon "page next" at bounding box center [814, 342] width 8 height 8
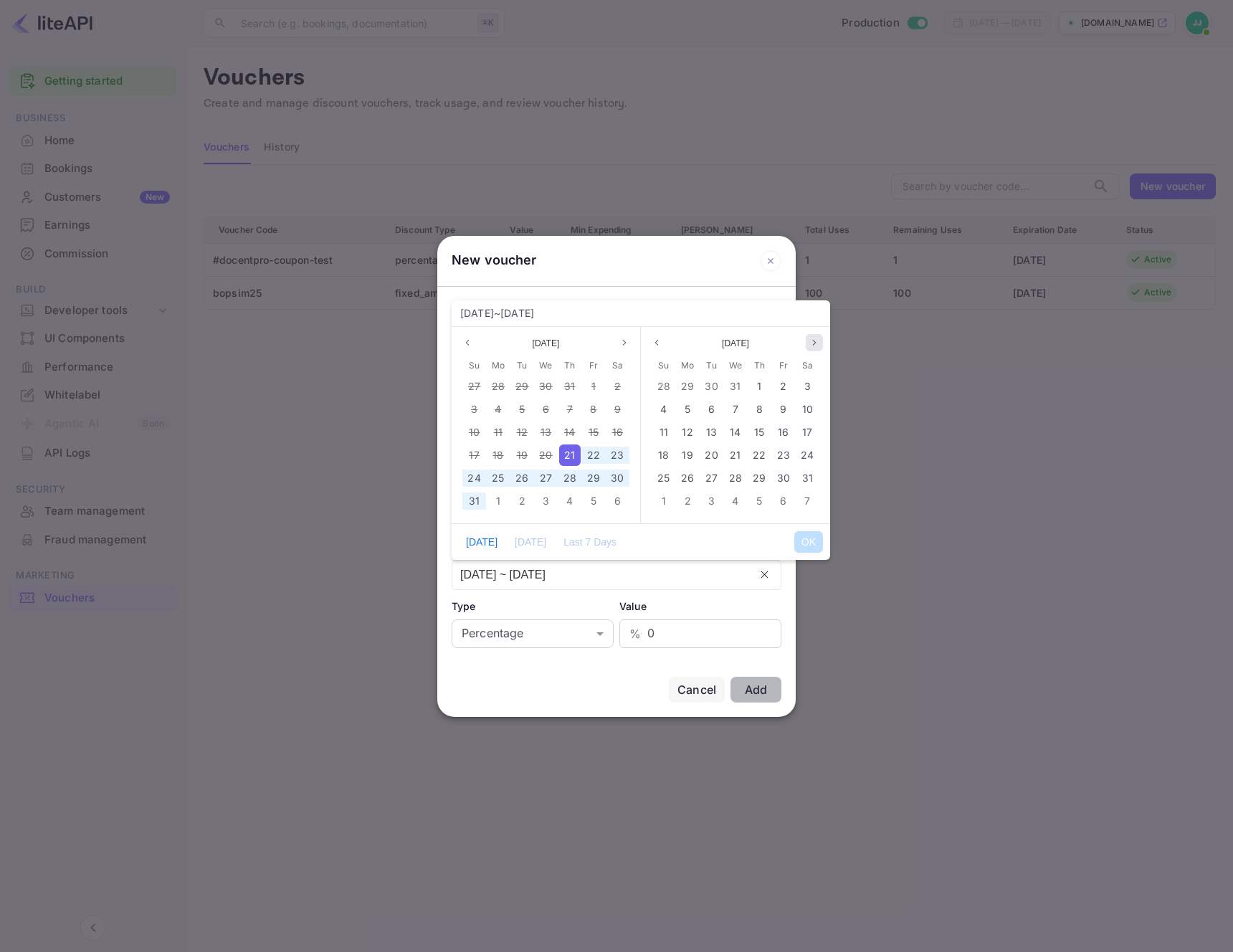
click at [816, 343] on icon "page next" at bounding box center [814, 342] width 8 height 8
click at [654, 344] on icon "page previous" at bounding box center [656, 342] width 8 height 8
click at [661, 336] on button "Previous month" at bounding box center [657, 342] width 17 height 17
click at [742, 479] on div "31" at bounding box center [736, 478] width 21 height 21
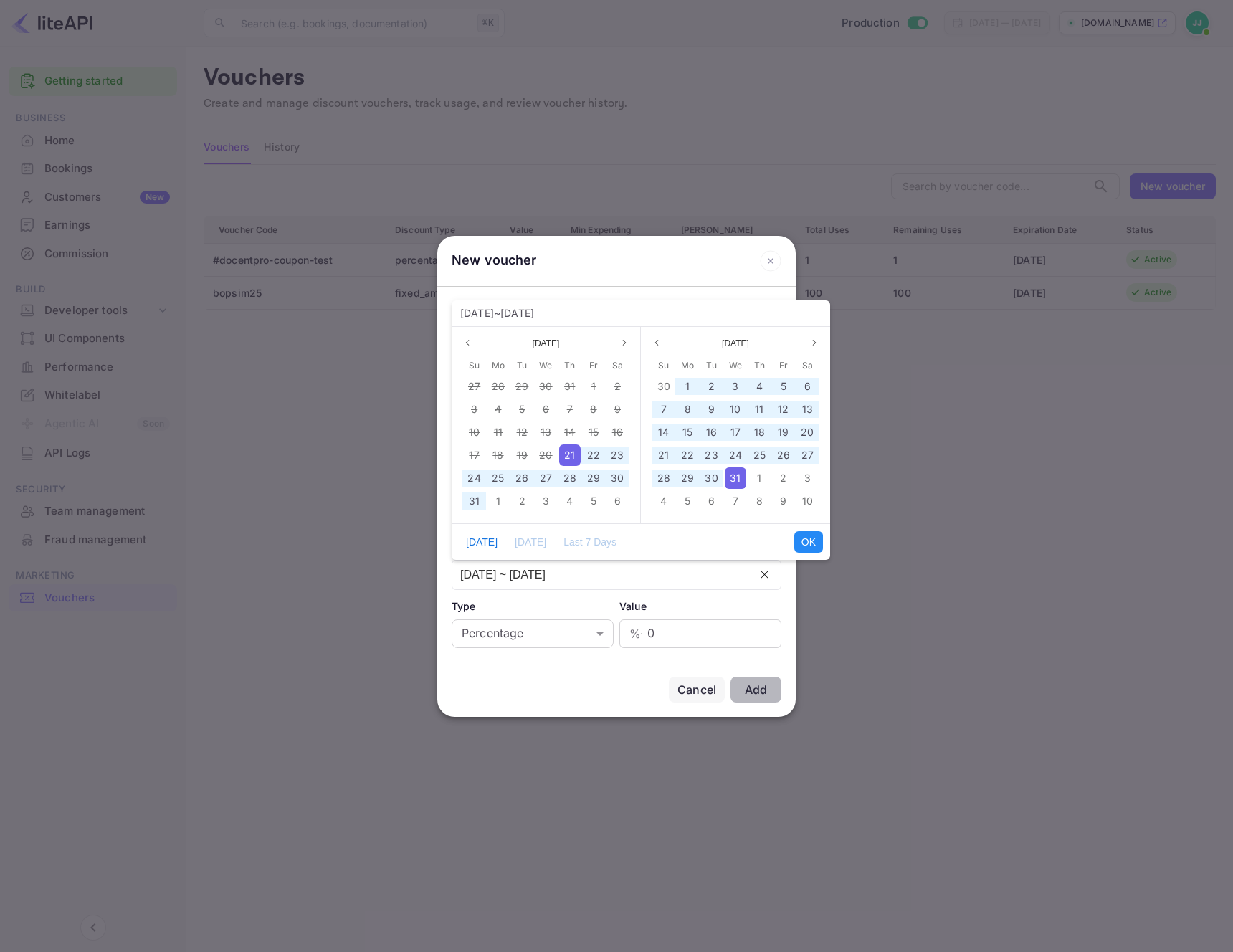
click at [814, 548] on button "OK" at bounding box center [808, 542] width 28 height 21
type input "21/08/2025 ~ 31/12/2025"
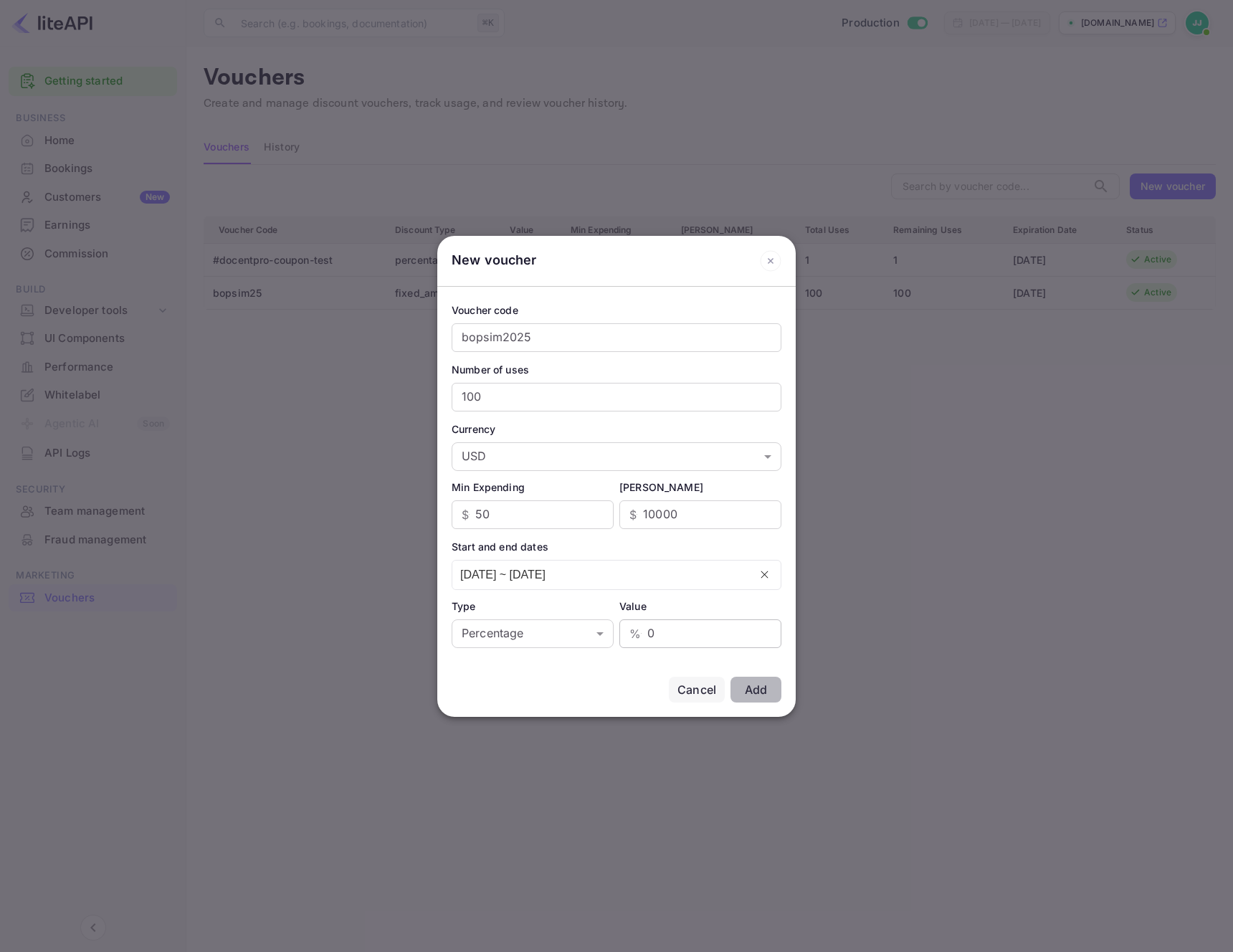
click at [691, 636] on input "0" at bounding box center [714, 633] width 134 height 28
type input "5"
click at [753, 684] on div "Add" at bounding box center [756, 690] width 22 height 15
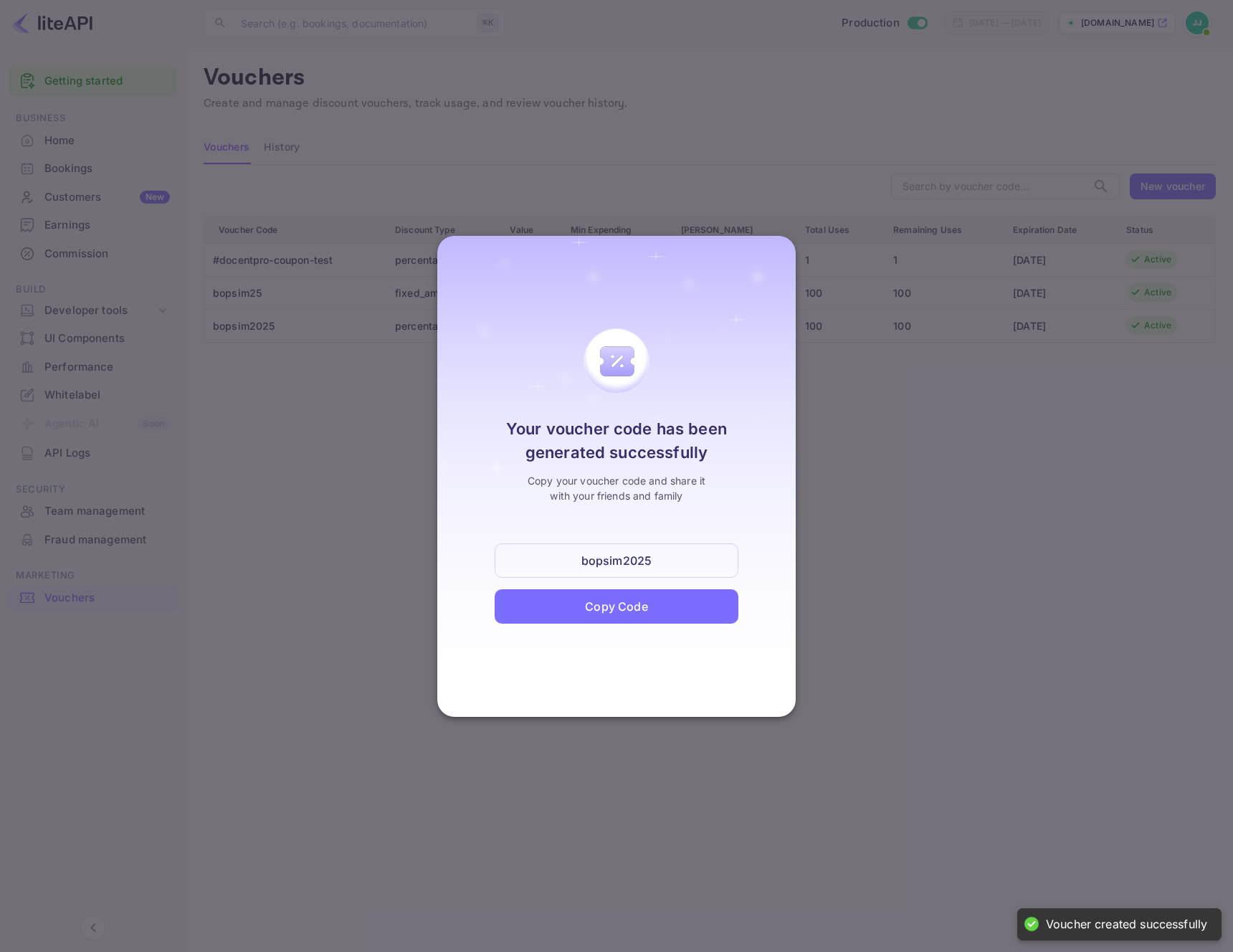
click at [680, 563] on div "bopsim2025" at bounding box center [617, 560] width 244 height 35
copy div "bopsim2025"
click at [326, 424] on div at bounding box center [616, 476] width 1233 height 952
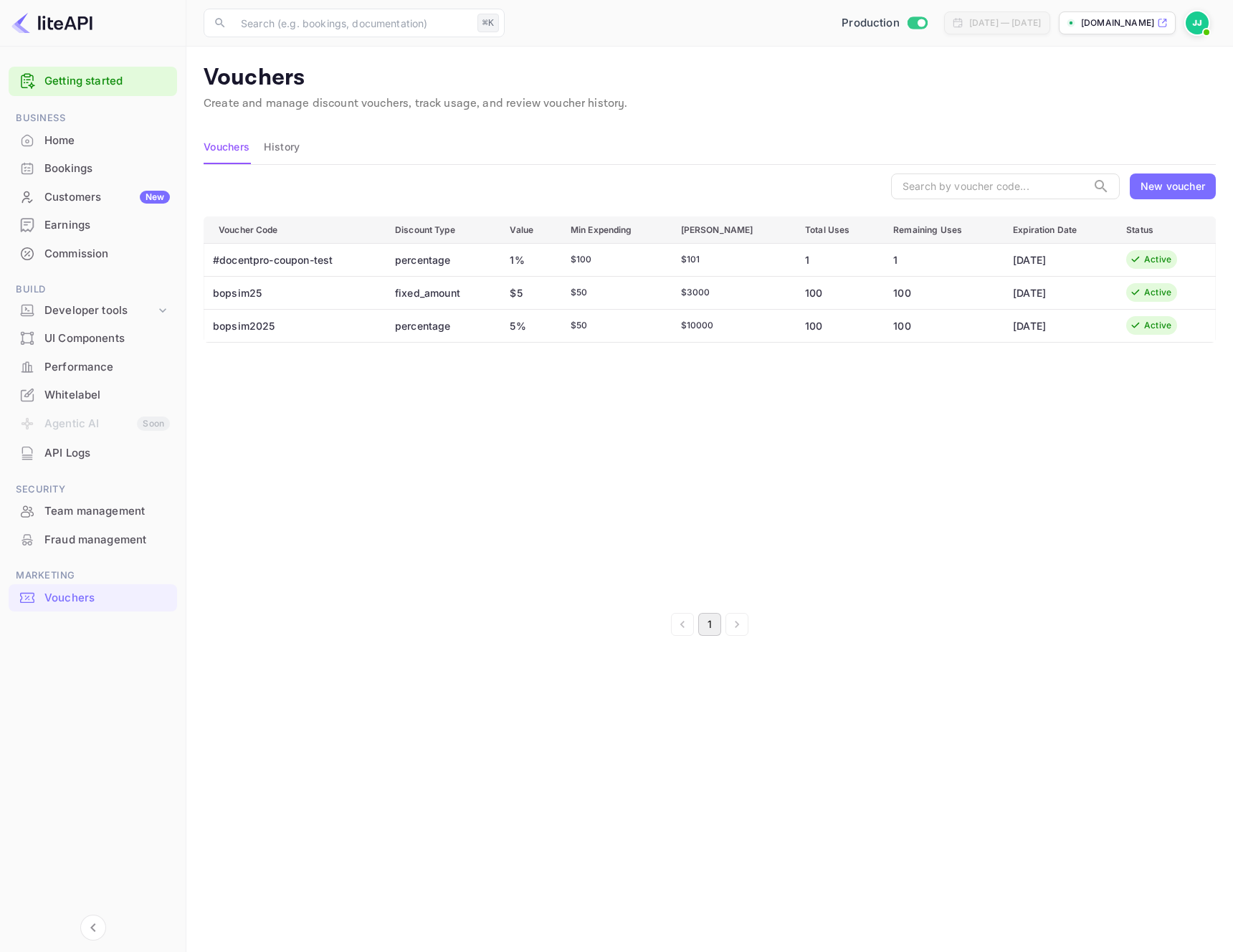
click at [509, 438] on div "Voucher Code Discount Type Value Min Expending Max Amount Total Uses Remaining …" at bounding box center [709, 407] width 1012 height 382
click at [1049, 535] on div "Voucher Code Discount Type Value Min Expending Max Amount Total Uses Remaining …" at bounding box center [709, 407] width 1012 height 382
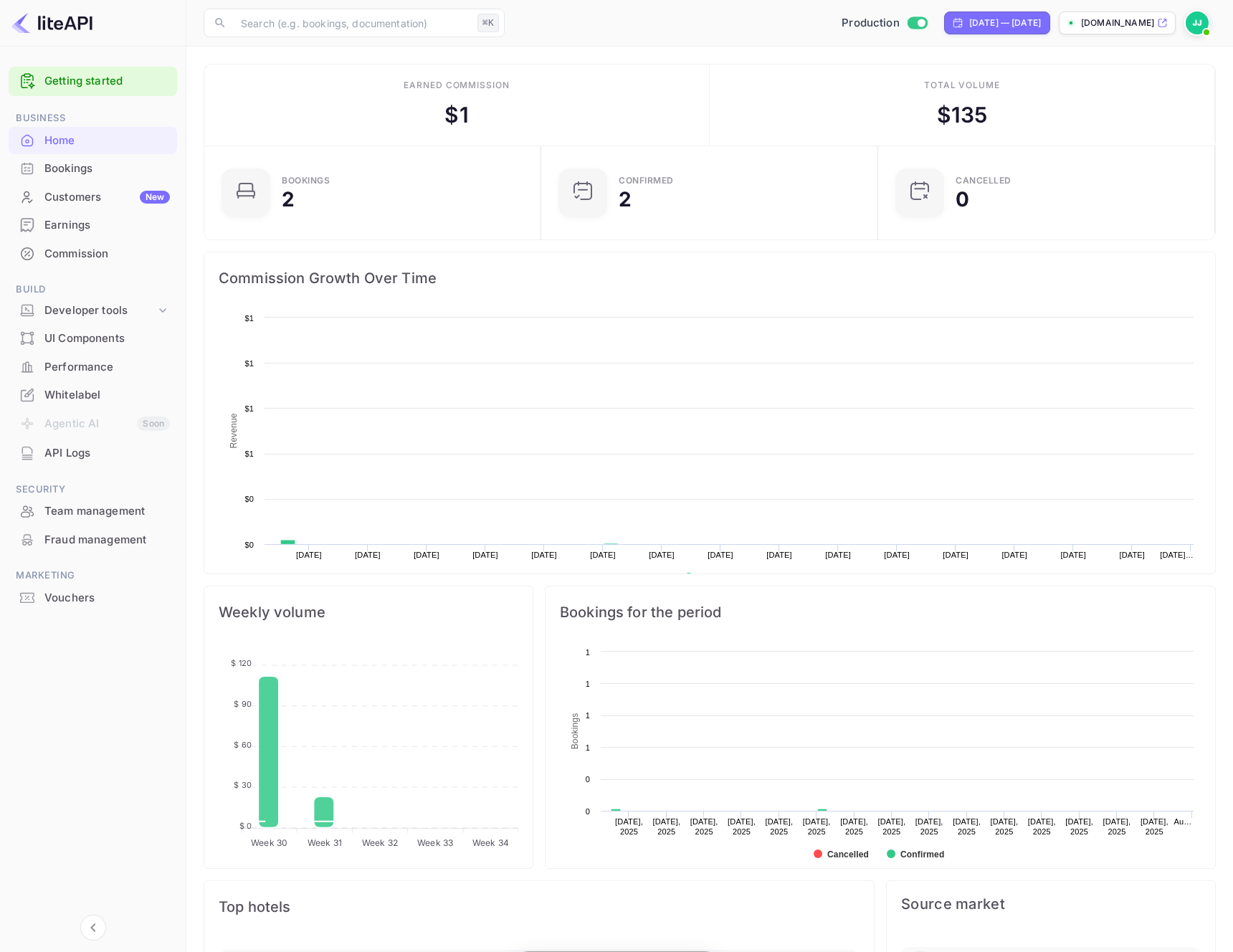
scroll to position [233, 328]
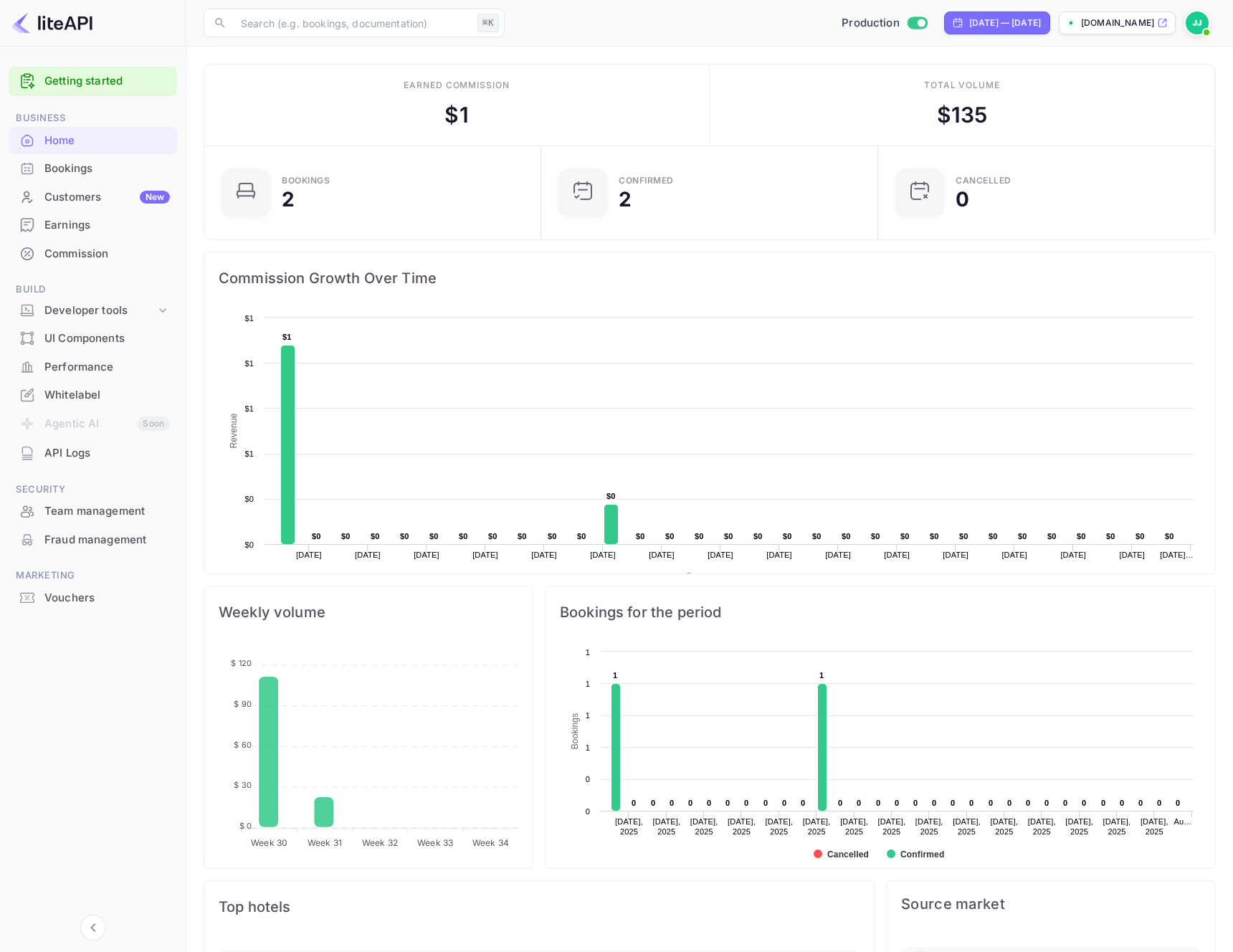
click at [120, 252] on div "Commission" at bounding box center [107, 254] width 126 height 16
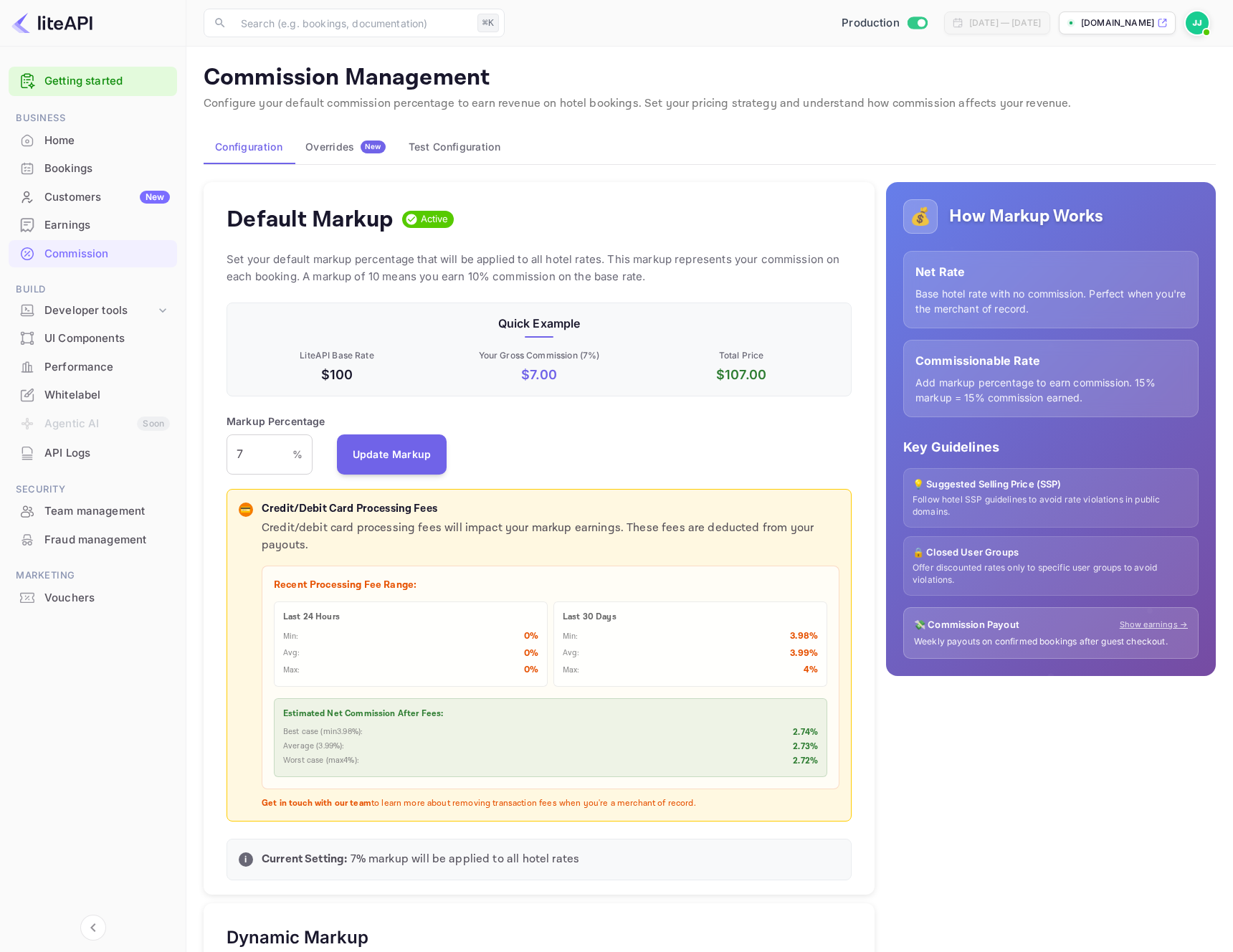
scroll to position [255, 625]
click at [113, 407] on div "Whitelabel" at bounding box center [93, 395] width 169 height 28
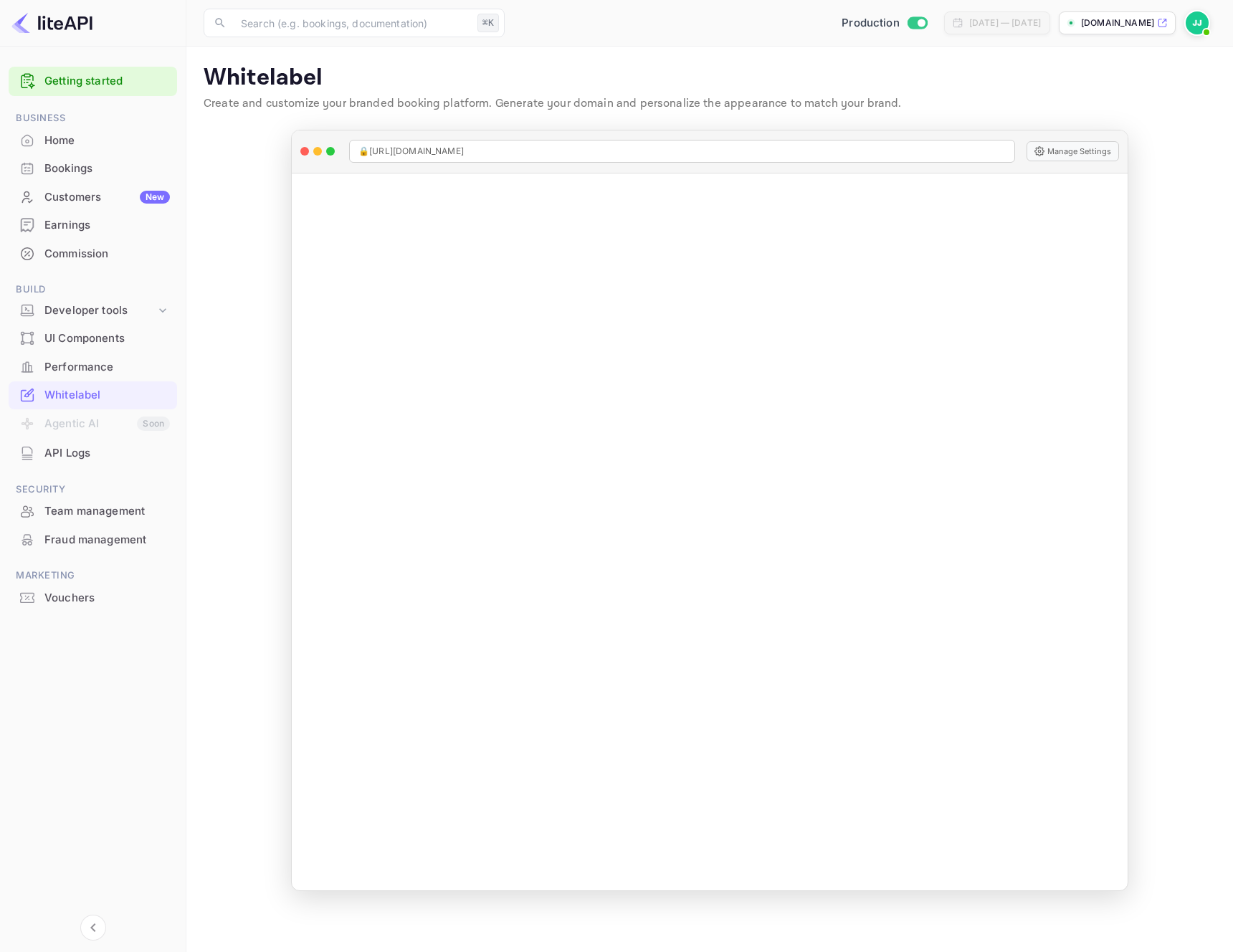
click at [98, 154] on li "Bookings" at bounding box center [93, 168] width 169 height 28
click at [97, 159] on div "Bookings" at bounding box center [93, 169] width 169 height 28
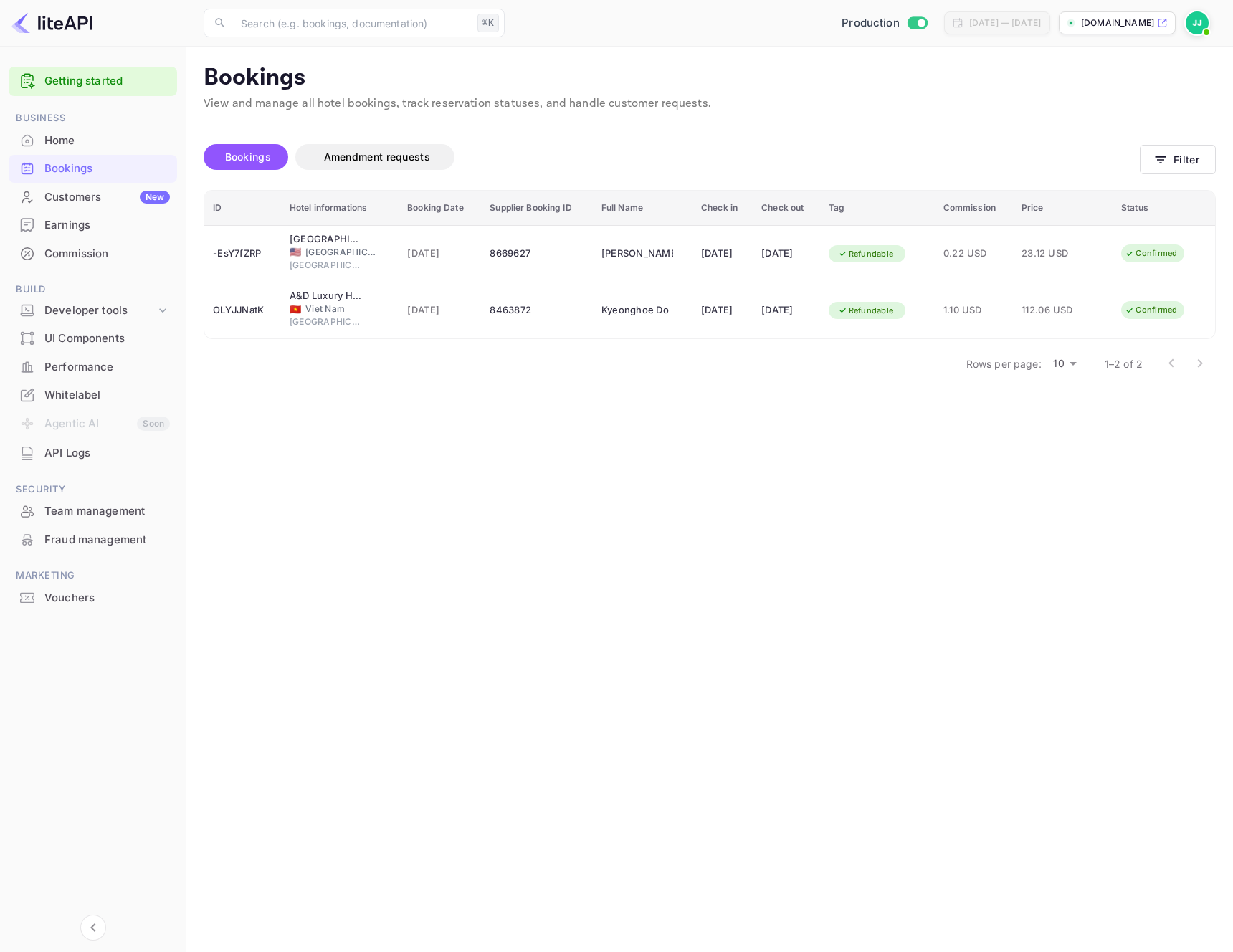
click at [86, 231] on div "Earnings" at bounding box center [107, 225] width 126 height 16
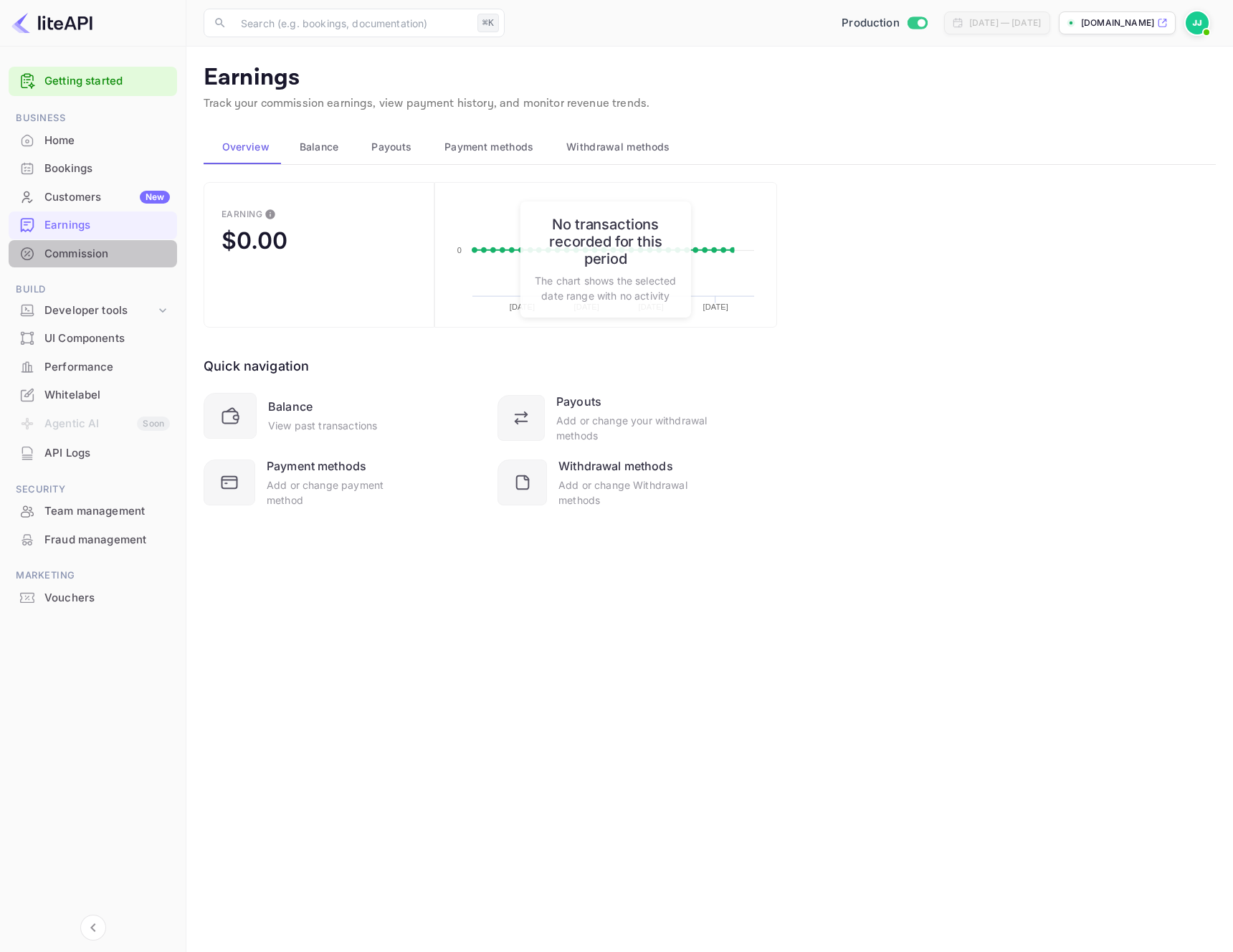
click at [92, 255] on div "Commission" at bounding box center [107, 254] width 126 height 16
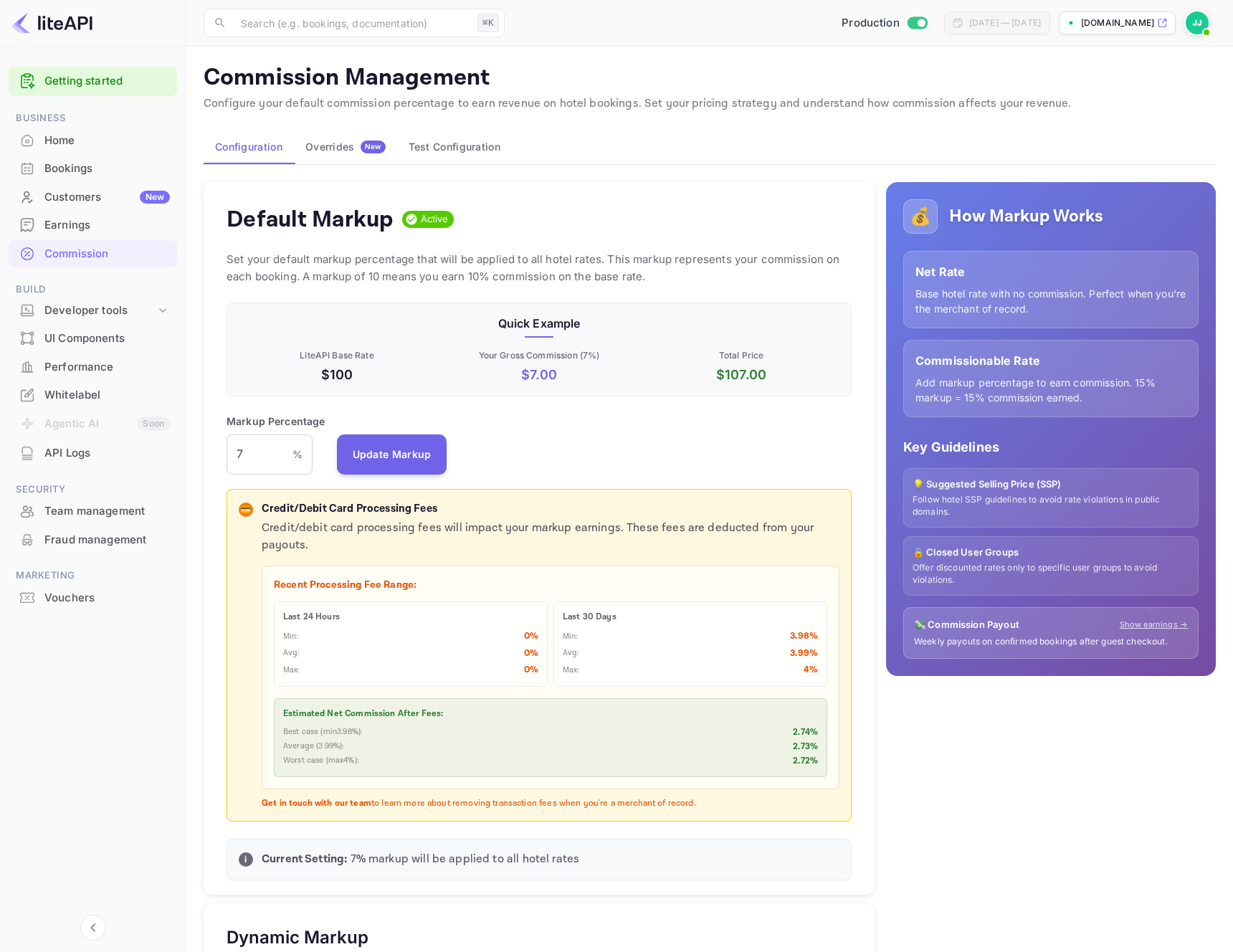
scroll to position [255, 625]
click at [382, 406] on div "Default Markup Active Set your default markup percentage that will be applied t…" at bounding box center [539, 539] width 671 height 713
